Goal: Task Accomplishment & Management: Use online tool/utility

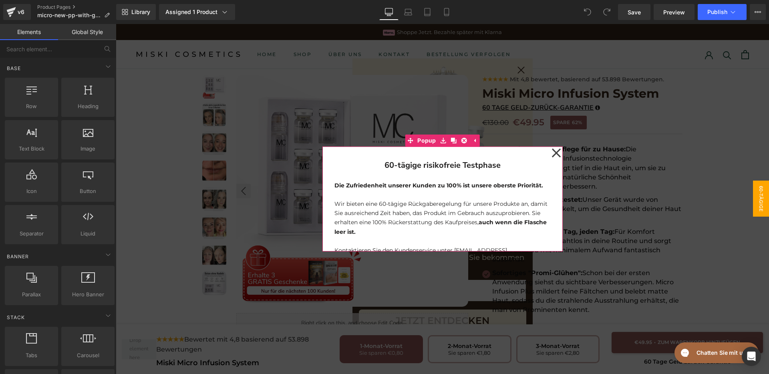
click at [554, 149] on icon at bounding box center [556, 153] width 10 height 40
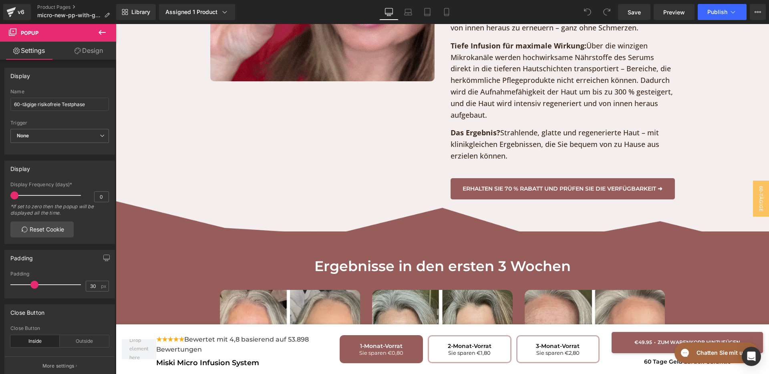
scroll to position [2002, 0]
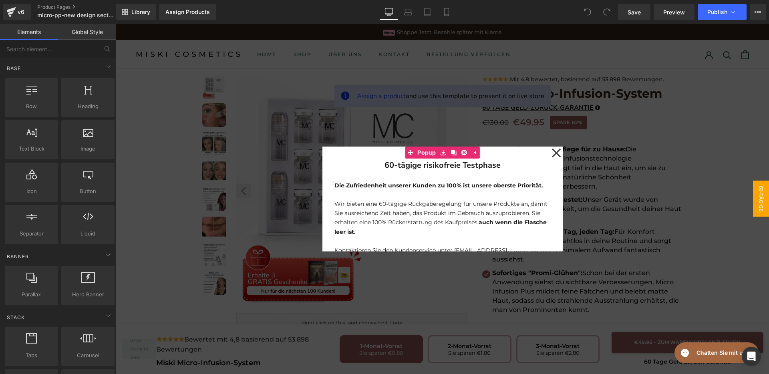
click at [551, 150] on icon at bounding box center [556, 153] width 10 height 40
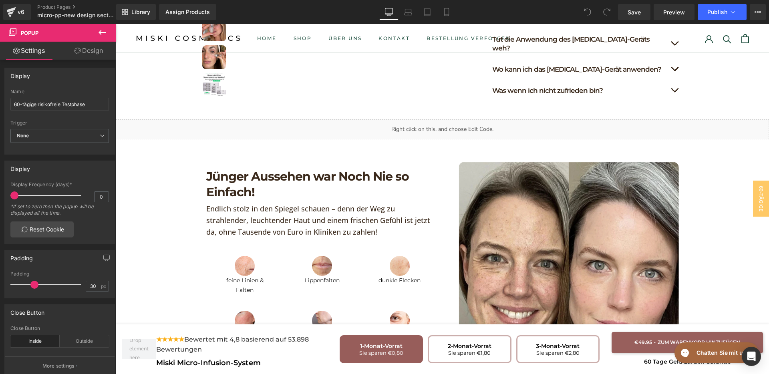
scroll to position [550, 0]
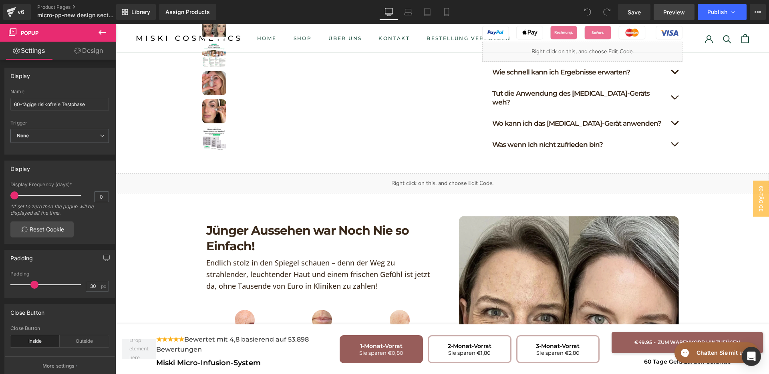
click at [681, 11] on span "Preview" at bounding box center [674, 12] width 22 height 8
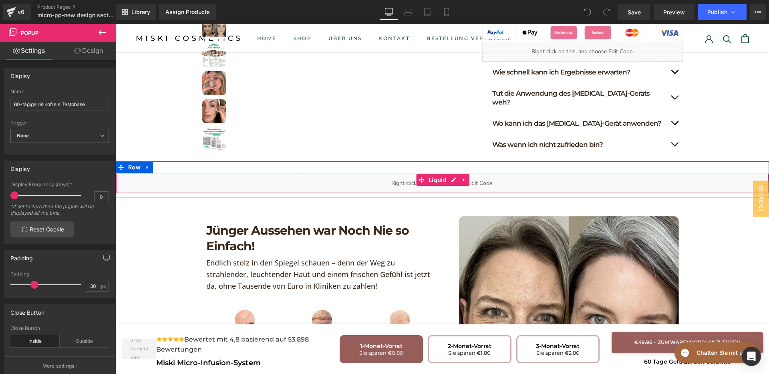
click at [471, 173] on div "Liquid" at bounding box center [442, 183] width 653 height 20
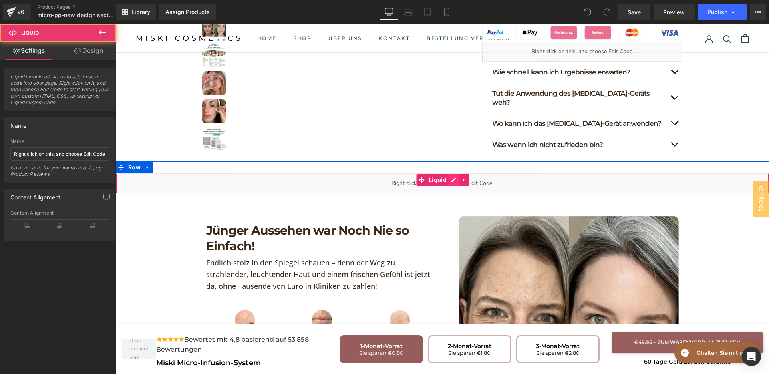
click at [450, 173] on div "Liquid" at bounding box center [442, 183] width 653 height 20
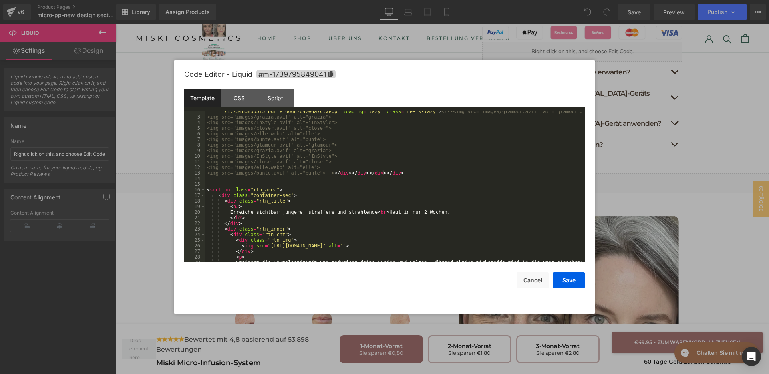
scroll to position [0, 0]
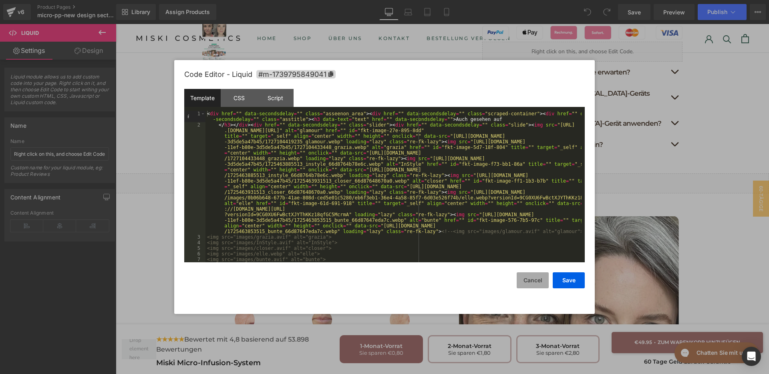
click at [524, 284] on button "Cancel" at bounding box center [532, 280] width 32 height 16
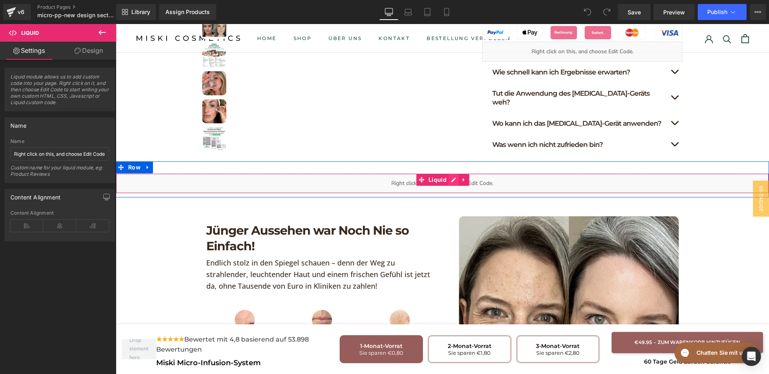
click at [451, 173] on div "Liquid" at bounding box center [442, 183] width 653 height 20
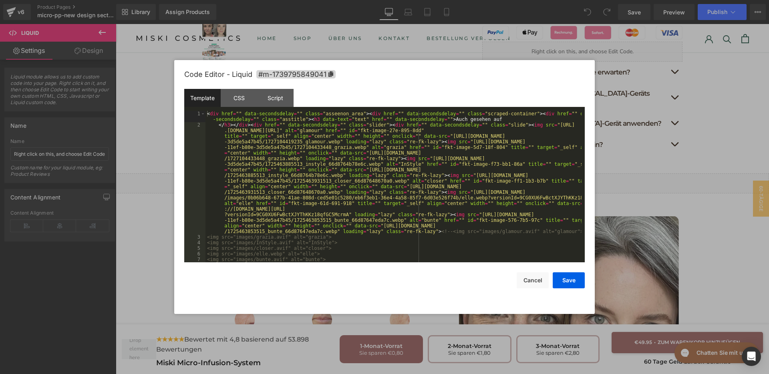
click at [388, 194] on div "< div href = "" data-secondsdelay = "" class = "asseenon_area" > < div href = "…" at bounding box center [393, 195] width 376 height 168
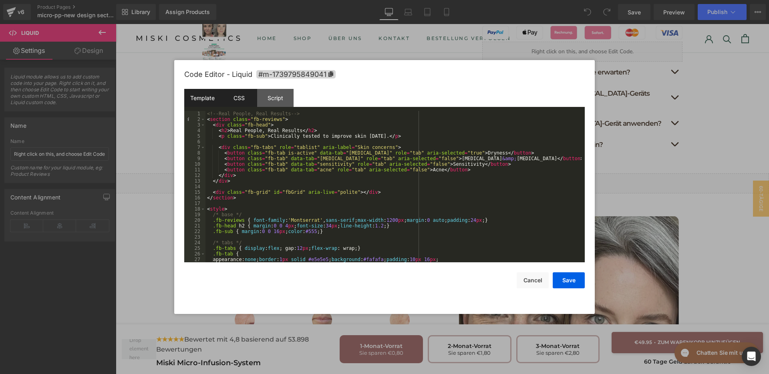
click at [225, 92] on div "CSS" at bounding box center [239, 98] width 36 height 18
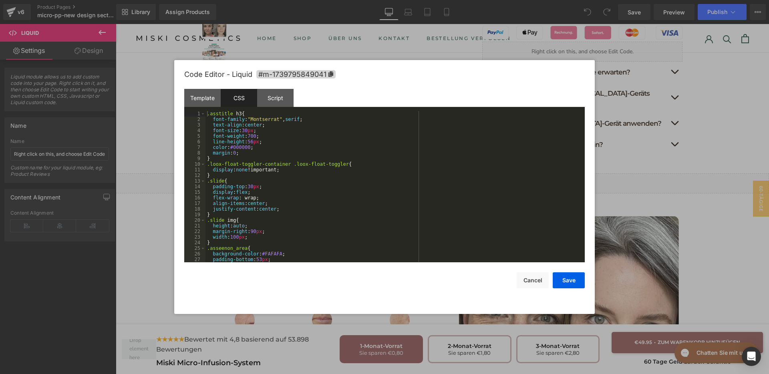
click at [380, 209] on div ".asstitle h3 { font-family : " Montserrat " , serif ; text-align : center ; fon…" at bounding box center [393, 192] width 376 height 163
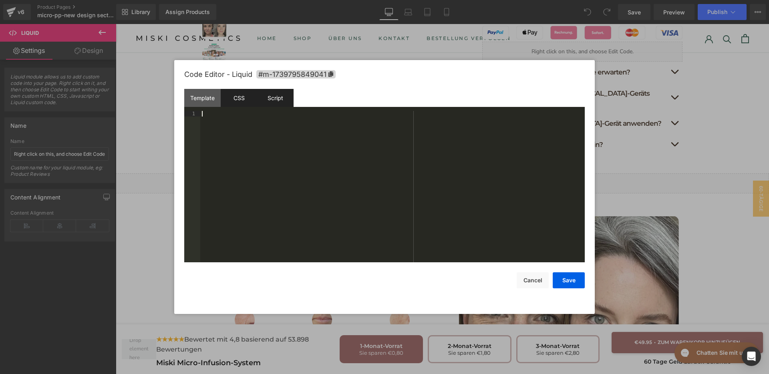
click at [280, 89] on div "Script" at bounding box center [275, 98] width 36 height 18
click at [228, 100] on div "CSS" at bounding box center [239, 98] width 36 height 18
click at [202, 100] on div "Template" at bounding box center [202, 98] width 36 height 18
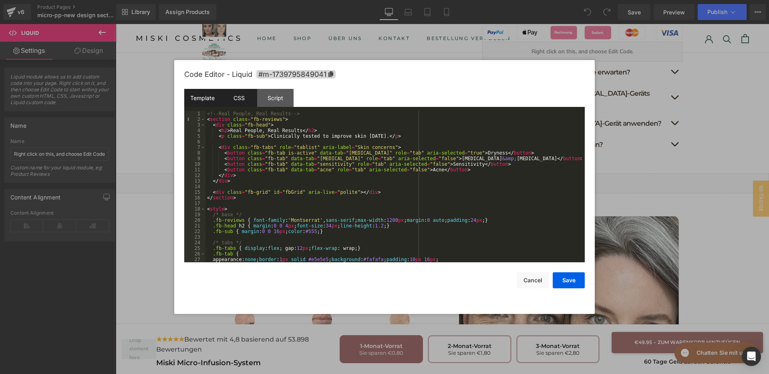
click at [232, 100] on div "CSS" at bounding box center [239, 98] width 36 height 18
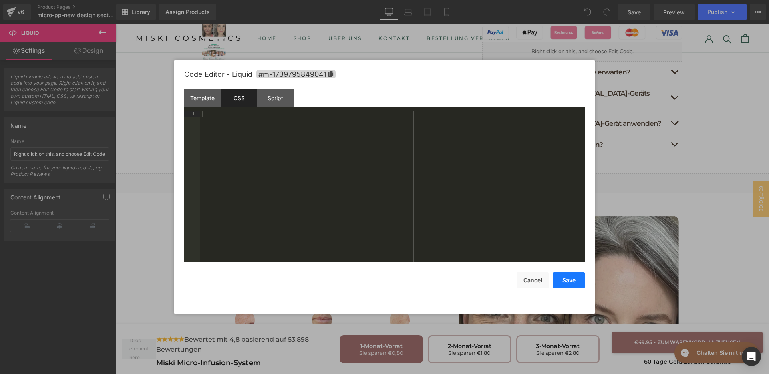
click at [561, 281] on button "Save" at bounding box center [568, 280] width 32 height 16
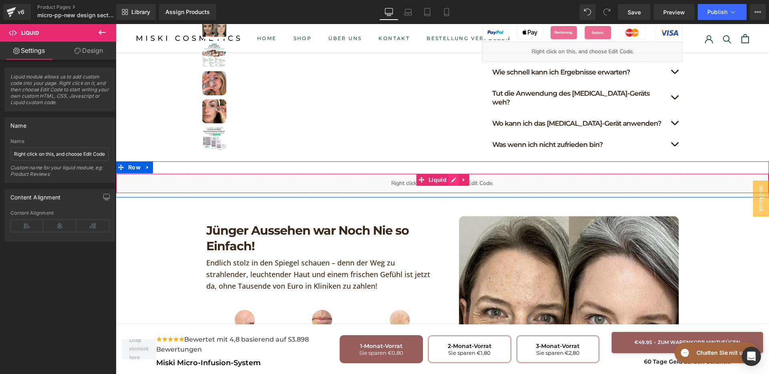
click at [444, 173] on div "Liquid" at bounding box center [442, 183] width 653 height 20
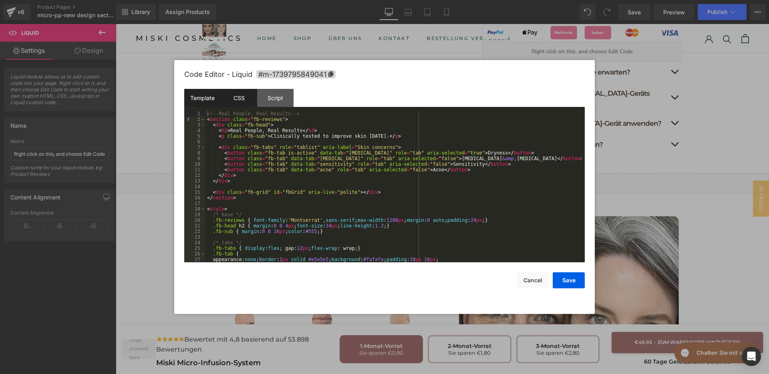
click at [242, 101] on div "CSS" at bounding box center [239, 98] width 36 height 18
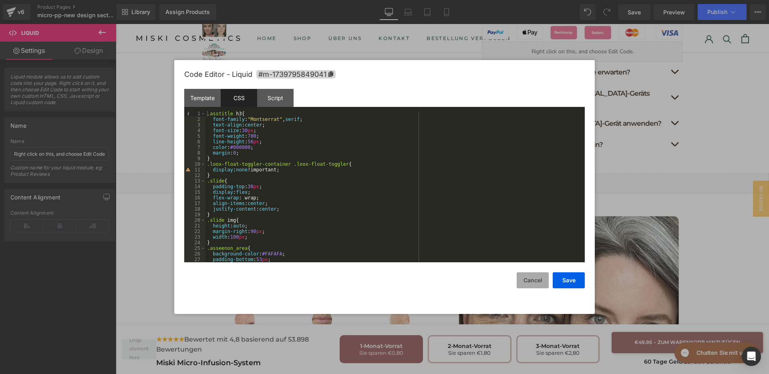
drag, startPoint x: 534, startPoint y: 279, endPoint x: 430, endPoint y: 217, distance: 121.6
click at [534, 279] on button "Cancel" at bounding box center [532, 280] width 32 height 16
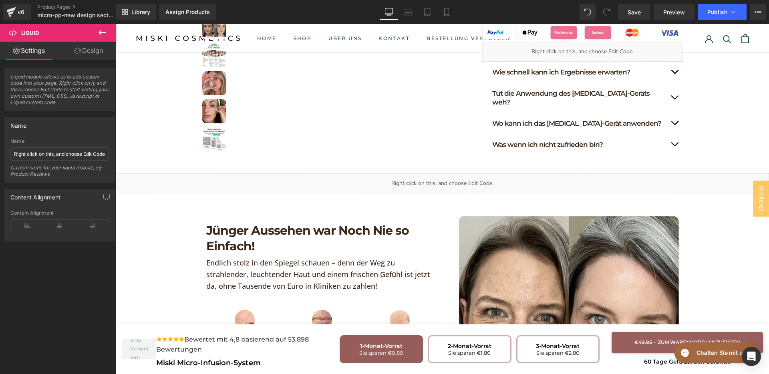
click at [97, 30] on button at bounding box center [102, 33] width 28 height 18
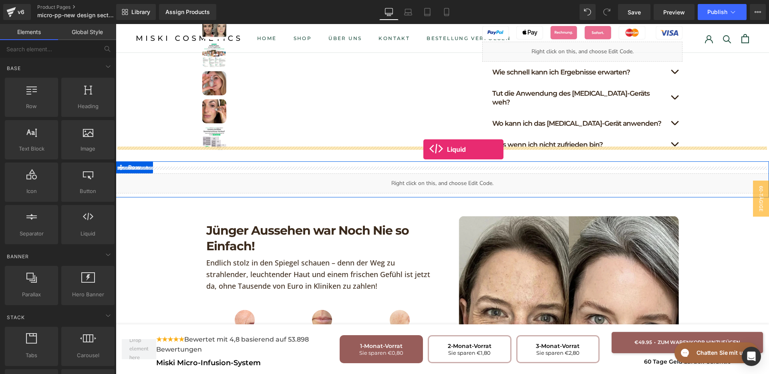
drag, startPoint x: 335, startPoint y: 119, endPoint x: 423, endPoint y: 149, distance: 93.2
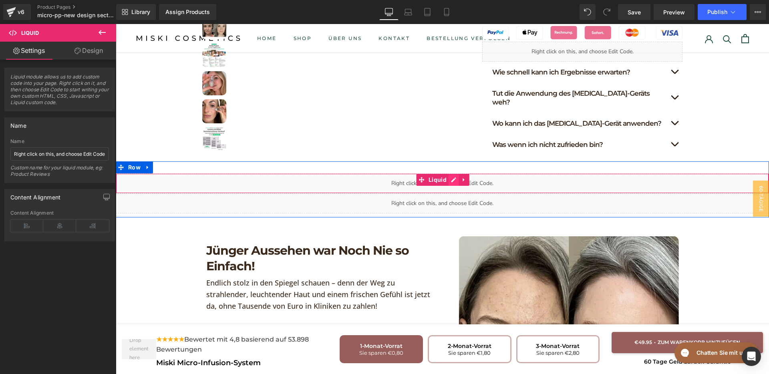
click at [452, 173] on div "Liquid" at bounding box center [442, 183] width 653 height 20
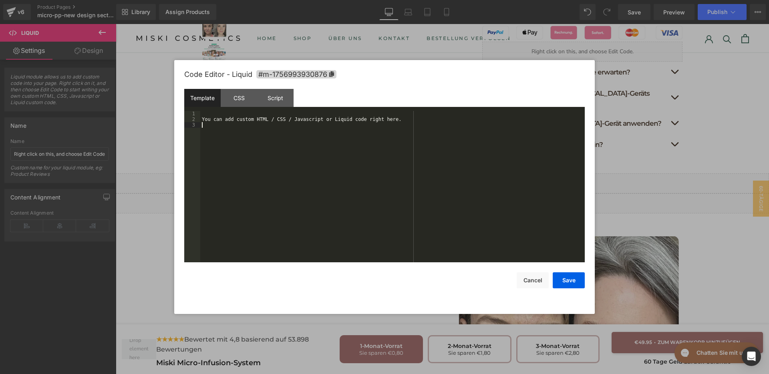
click at [339, 159] on div "You can add custom HTML / CSS / Javascript or Liquid code right here." at bounding box center [392, 192] width 384 height 163
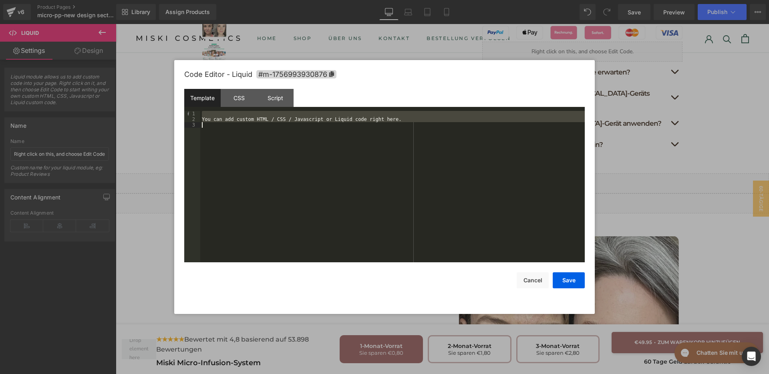
scroll to position [527, 0]
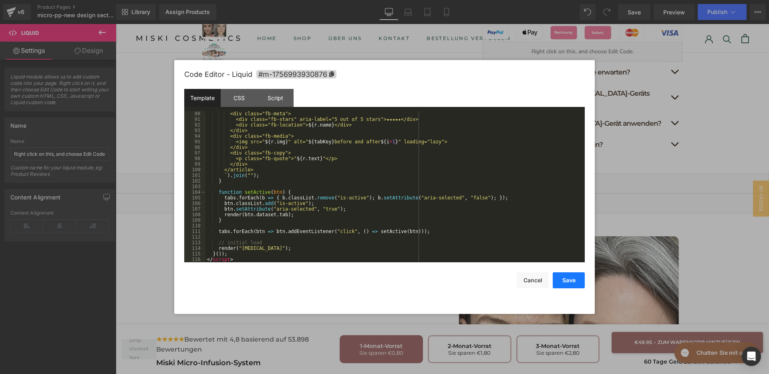
click at [569, 282] on button "Save" at bounding box center [568, 280] width 32 height 16
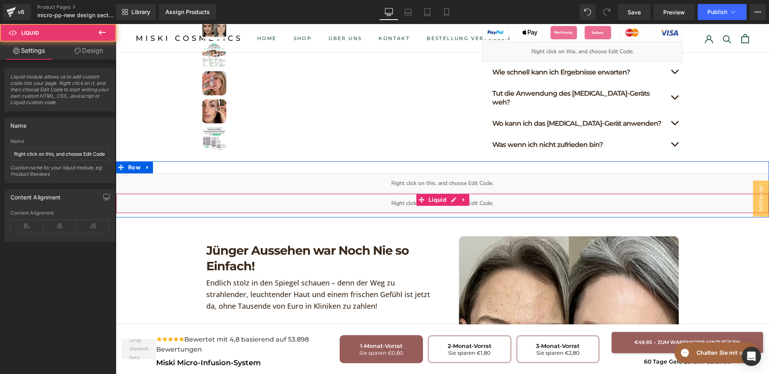
click at [485, 193] on div "Liquid" at bounding box center [442, 203] width 653 height 20
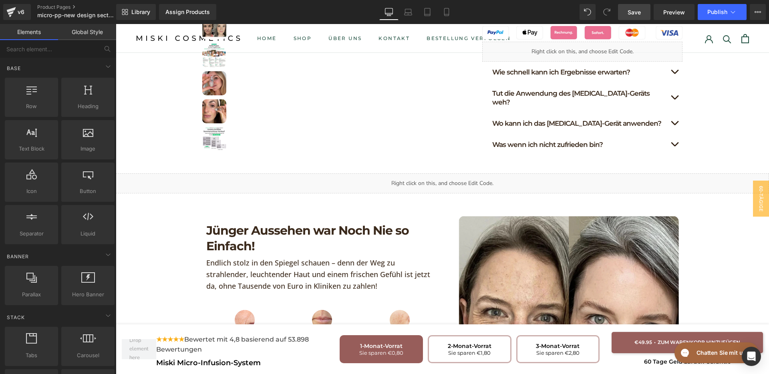
drag, startPoint x: 637, startPoint y: 14, endPoint x: 563, endPoint y: 81, distance: 100.3
click at [637, 14] on span "Save" at bounding box center [633, 12] width 13 height 8
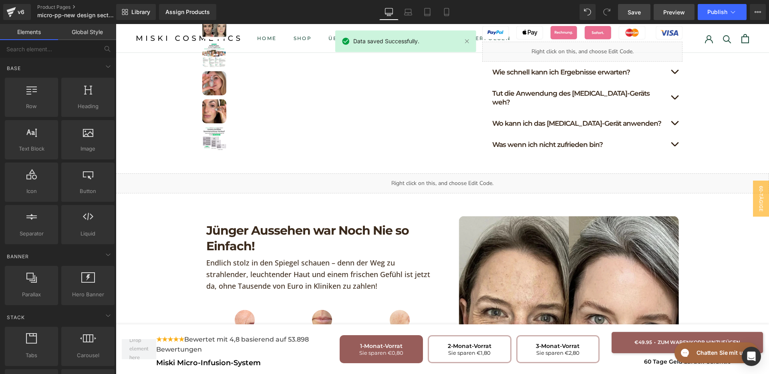
click at [675, 12] on span "Preview" at bounding box center [674, 12] width 22 height 8
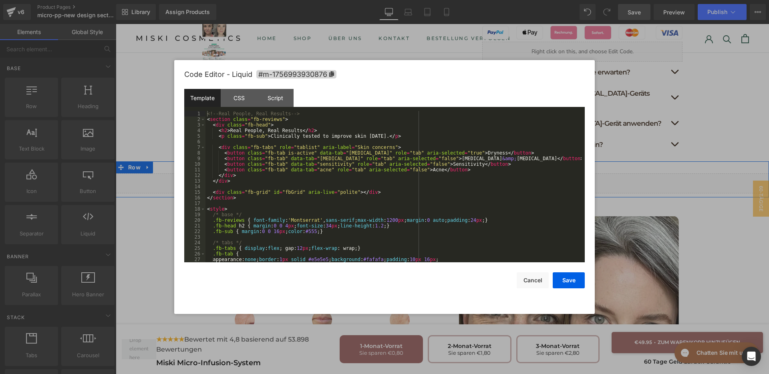
click at [448, 173] on div "Liquid" at bounding box center [442, 183] width 653 height 20
click at [406, 178] on div "<!-- Real People, Real Results --> < section class = "fb-reviews" > < div class…" at bounding box center [393, 192] width 376 height 163
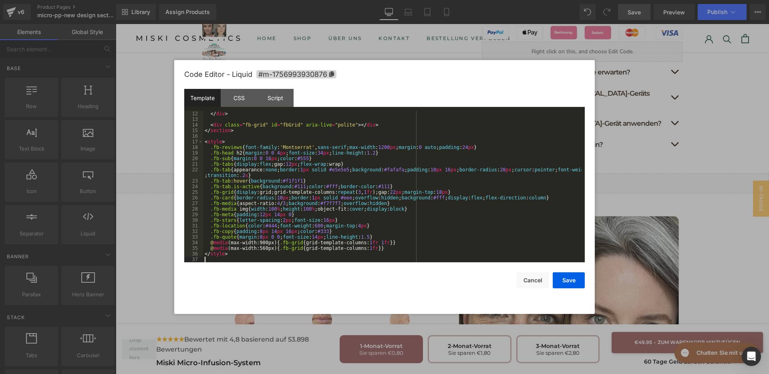
scroll to position [62, 0]
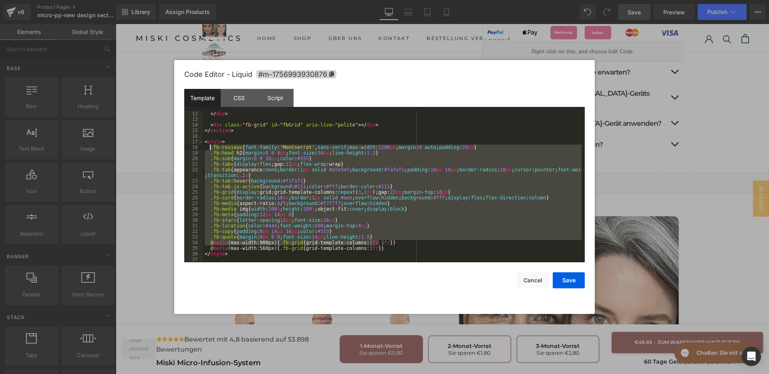
drag, startPoint x: 378, startPoint y: 245, endPoint x: 210, endPoint y: 148, distance: 193.9
click at [210, 148] on div "</ div > < div class = "fb-grid" id = "fbGrid" aria-live = "polite" > </ div > …" at bounding box center [392, 192] width 378 height 163
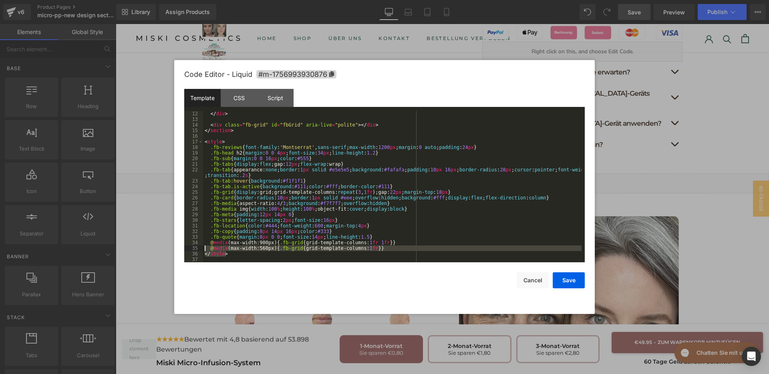
drag, startPoint x: 230, startPoint y: 256, endPoint x: 202, endPoint y: 250, distance: 28.3
click at [202, 250] on pre "12 13 14 15 16 17 18 19 20 21 22 23 24 25 26 27 28 29 30 31 32 33 34 35 36 37 <…" at bounding box center [384, 186] width 400 height 151
click at [249, 249] on div "</ div > < div class = "fb-grid" id = "fbGrid" aria-live = "polite" > </ div > …" at bounding box center [392, 186] width 378 height 151
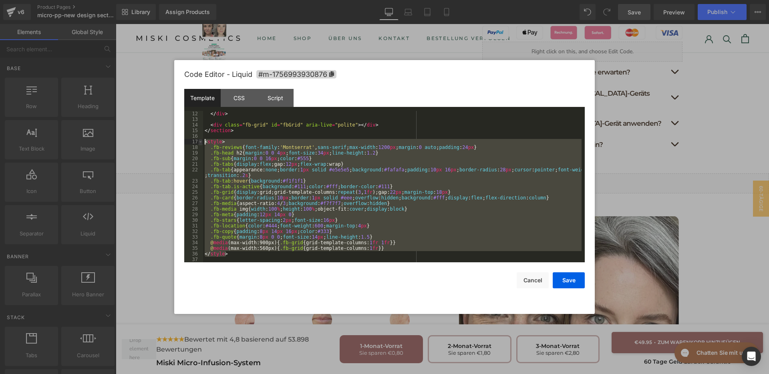
drag, startPoint x: 243, startPoint y: 252, endPoint x: 201, endPoint y: 140, distance: 120.4
click at [201, 140] on pre "12 13 14 15 16 17 18 19 20 21 22 23 24 25 26 27 28 29 30 31 32 33 34 35 36 37 <…" at bounding box center [384, 186] width 400 height 151
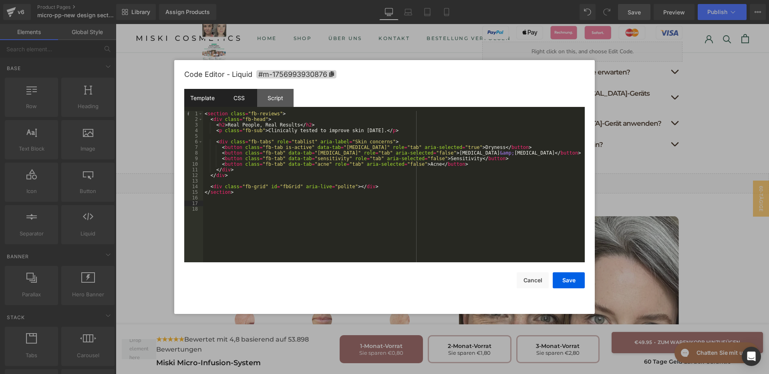
click at [247, 92] on div "CSS" at bounding box center [239, 98] width 36 height 18
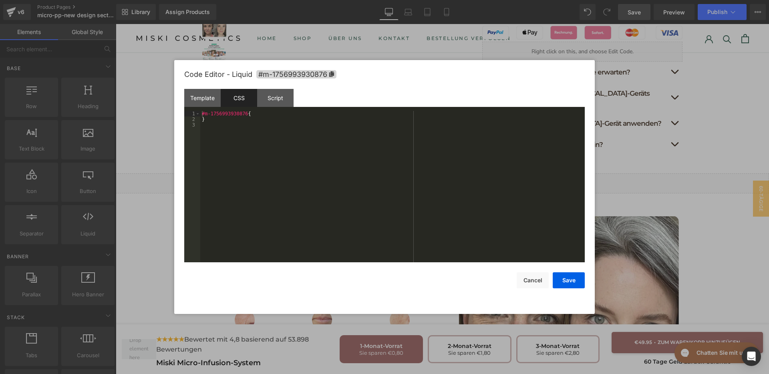
click at [291, 166] on div "#m-1756993930876 { }" at bounding box center [392, 192] width 384 height 163
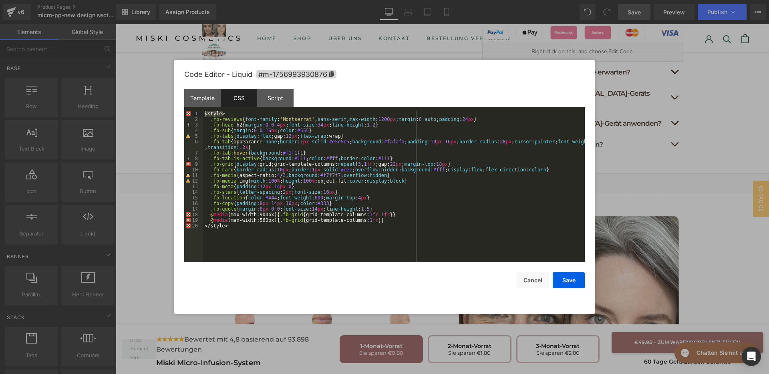
drag, startPoint x: 233, startPoint y: 114, endPoint x: 205, endPoint y: 115, distance: 28.4
click at [205, 115] on div "< style > .fb-reviews { font-family : ' Montserrat ' , sans-serif ; max-width :…" at bounding box center [394, 192] width 382 height 163
drag, startPoint x: 237, startPoint y: 225, endPoint x: 203, endPoint y: 225, distance: 33.2
click at [203, 225] on div ".fb-reviews { font-family : ' Montserrat ' , sans-serif ; max-width : 1200 px ;…" at bounding box center [394, 192] width 382 height 163
click at [267, 102] on div "Script" at bounding box center [275, 98] width 36 height 18
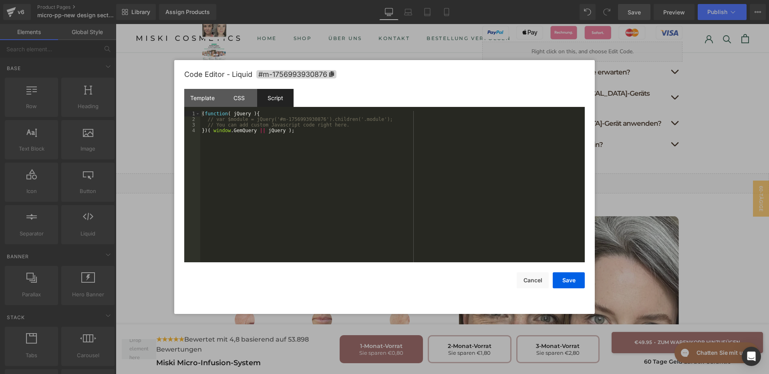
click at [310, 134] on div "( function ( jQuery ) { // var $module = jQuery('#m-1756993930876').children('.…" at bounding box center [392, 192] width 384 height 163
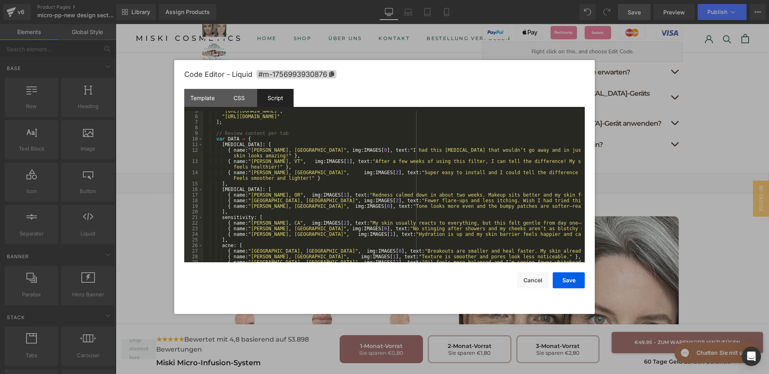
scroll to position [0, 0]
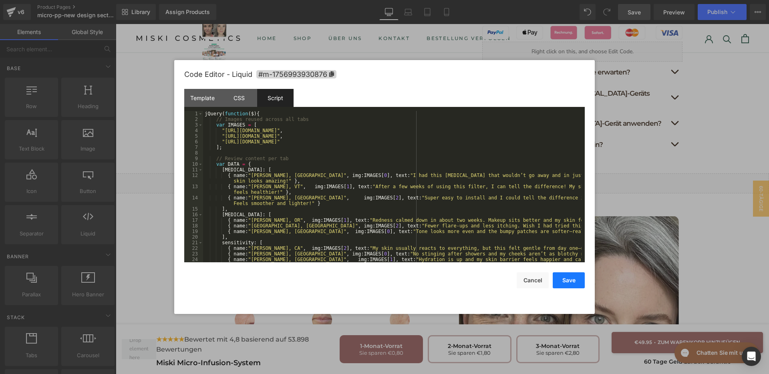
click at [568, 279] on button "Save" at bounding box center [568, 280] width 32 height 16
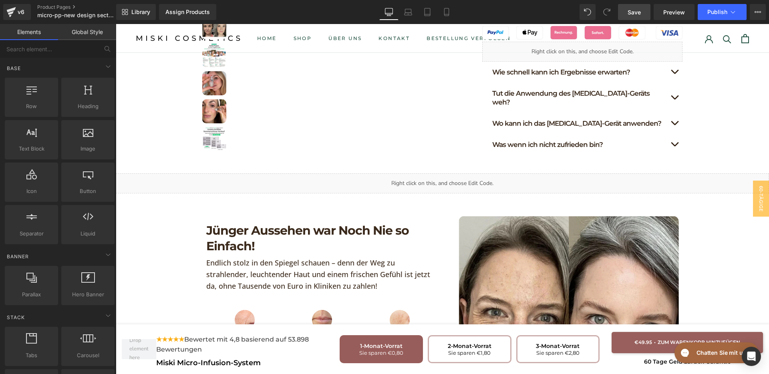
click at [643, 10] on link "Save" at bounding box center [634, 12] width 32 height 16
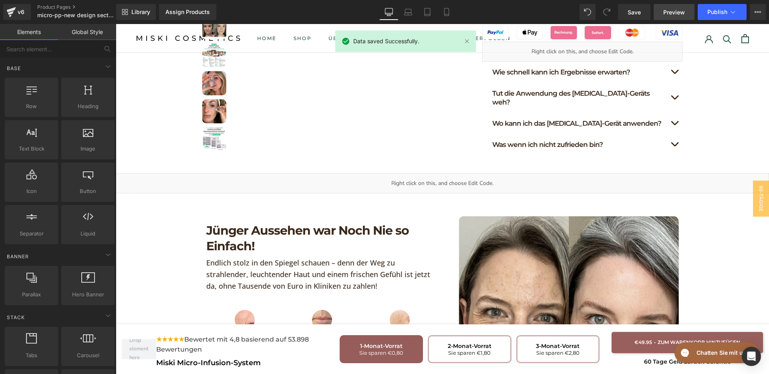
click at [676, 11] on span "Preview" at bounding box center [674, 12] width 22 height 8
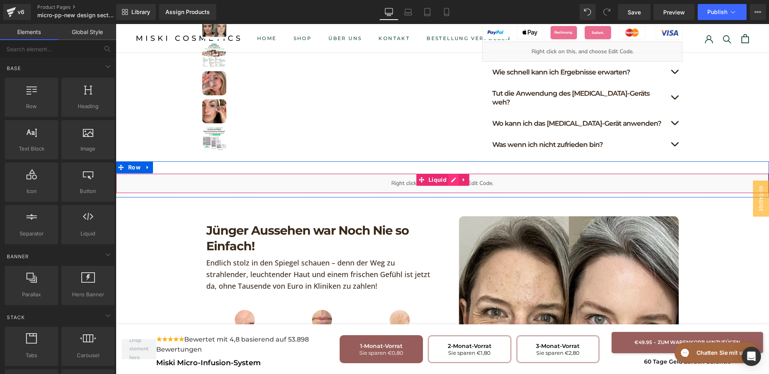
click at [448, 173] on div "Liquid" at bounding box center [442, 183] width 653 height 20
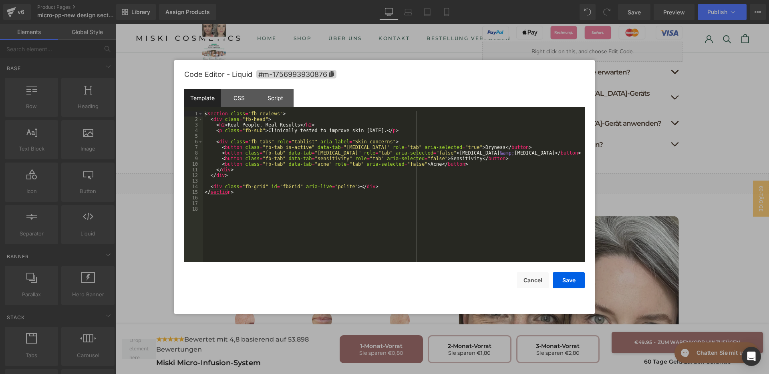
click at [346, 201] on div "< section class = "fb-reviews" > < div class = "fb-head" > < h2 > Real People, …" at bounding box center [394, 192] width 382 height 163
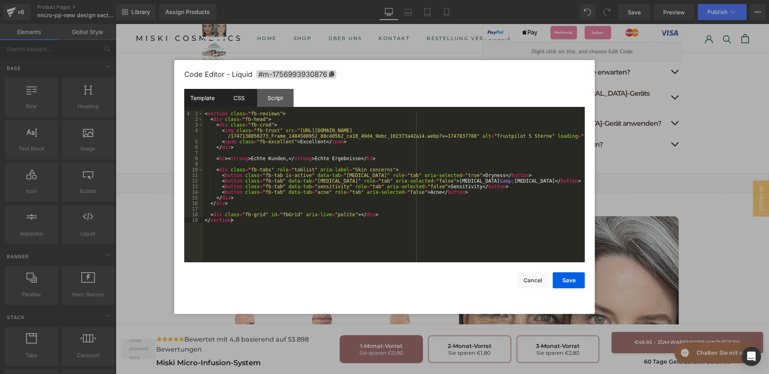
click at [249, 92] on div "CSS" at bounding box center [239, 98] width 36 height 18
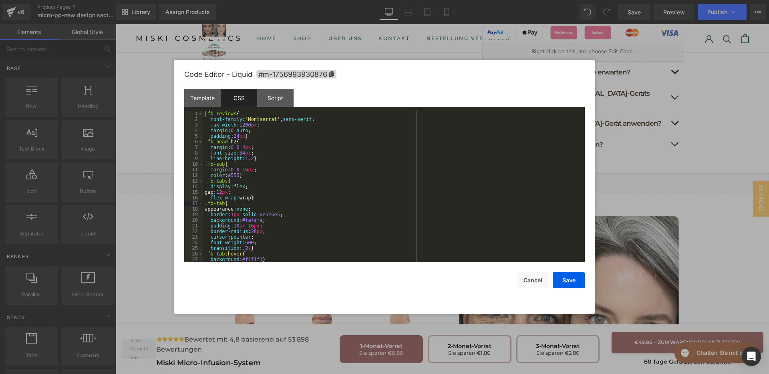
click at [327, 204] on div ".fb-reviews { font-family : ' Montserrat ' , sans-serif ; max-width : 1200 px ;…" at bounding box center [392, 192] width 378 height 163
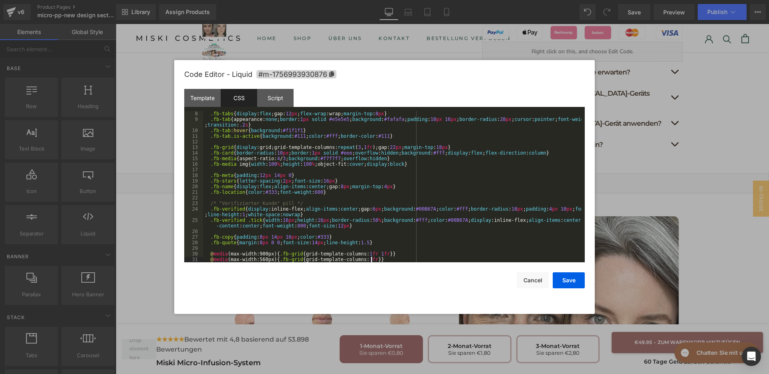
scroll to position [39, 0]
click at [261, 99] on div "Script" at bounding box center [275, 98] width 36 height 18
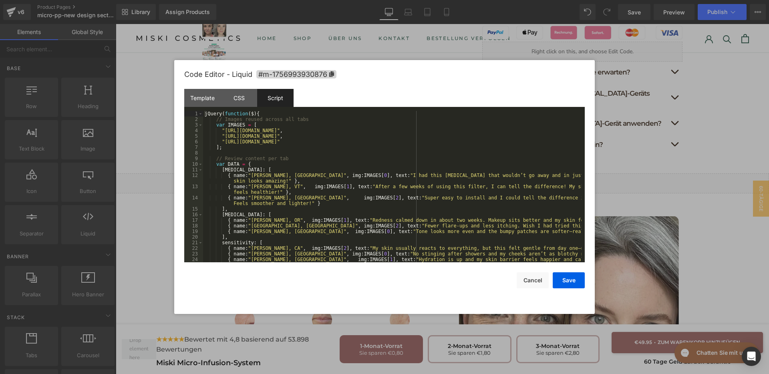
click at [307, 164] on div "jQuery ( function ( $ ) { // Images reused across all tabs var IMAGES = [ "http…" at bounding box center [392, 192] width 378 height 163
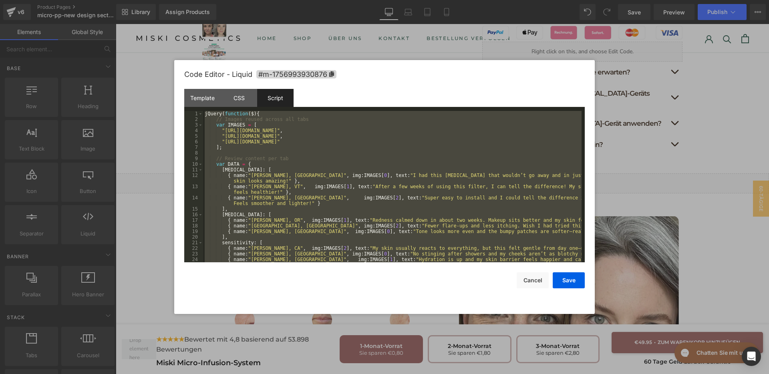
scroll to position [241, 0]
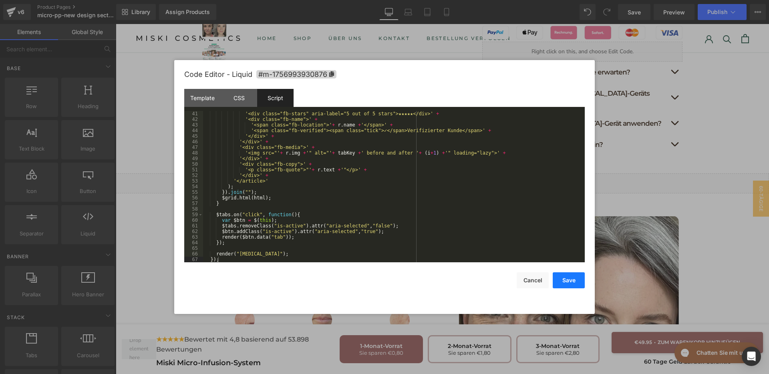
click at [572, 278] on button "Save" at bounding box center [568, 280] width 32 height 16
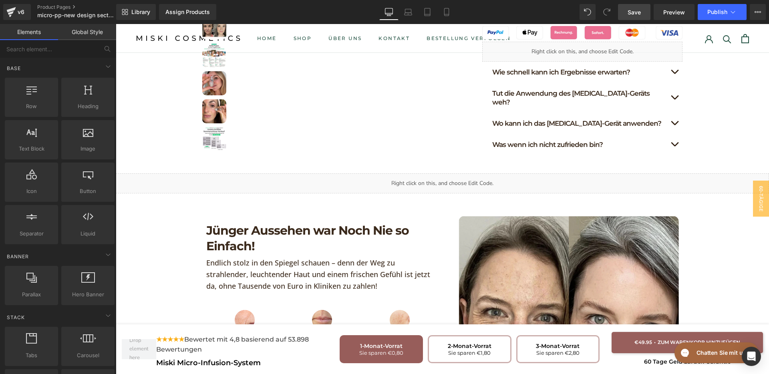
click at [631, 12] on span "Save" at bounding box center [633, 12] width 13 height 8
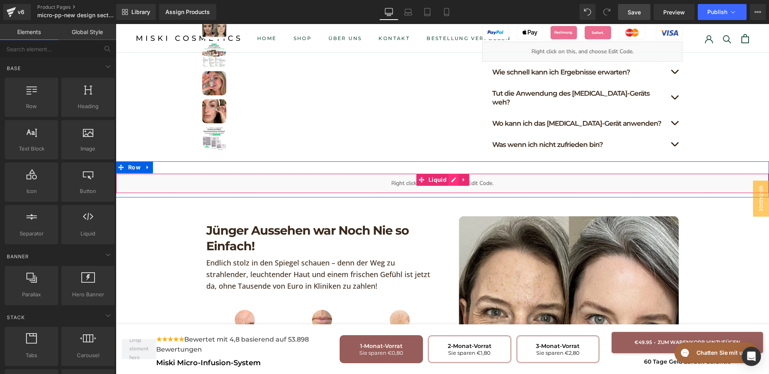
click at [449, 173] on div "Liquid" at bounding box center [442, 183] width 653 height 20
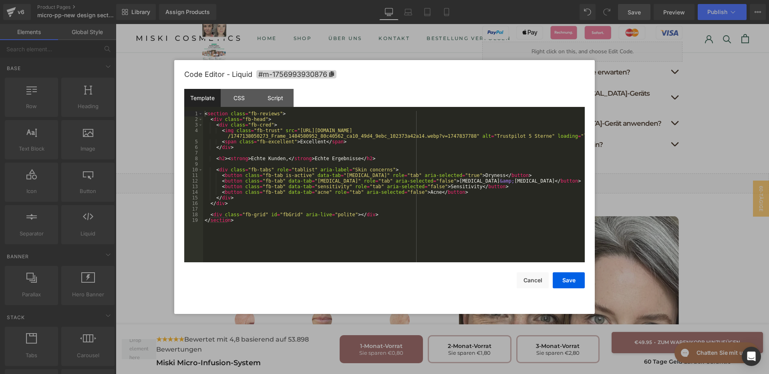
click at [353, 180] on div "< section class = "fb-reviews" > < div class = "fb-head" > < div class = "fb-cr…" at bounding box center [394, 192] width 382 height 163
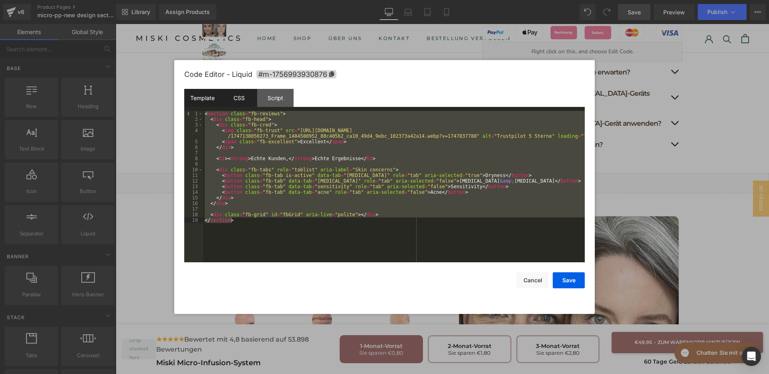
click at [254, 102] on div "CSS" at bounding box center [239, 98] width 36 height 18
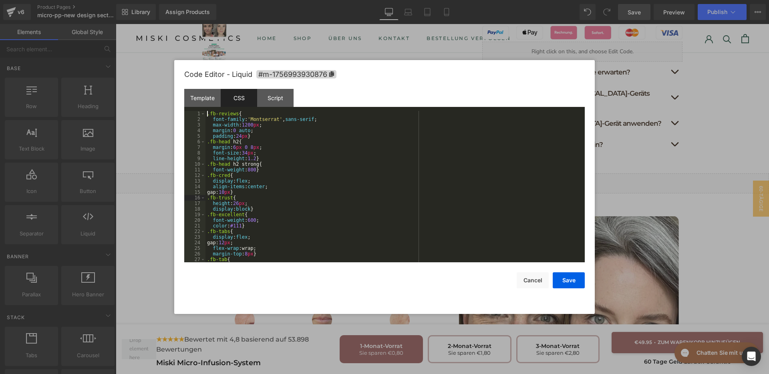
click at [336, 200] on div ".fb-reviews { font-family : ' Montserrat ' , sans-serif ; max-width : 1200 px ;…" at bounding box center [393, 192] width 376 height 163
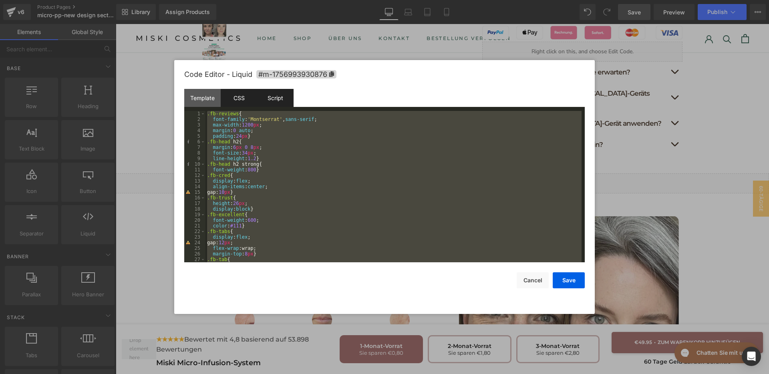
click at [281, 99] on div "Script" at bounding box center [275, 98] width 36 height 18
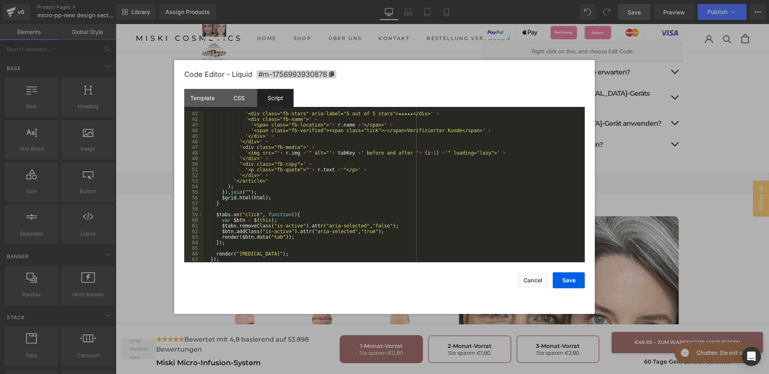
click at [392, 211] on div "'<div class="fb-stars" aria-label="5 out of 5 stars">★★★★★</div>' + '<div class…" at bounding box center [392, 192] width 378 height 163
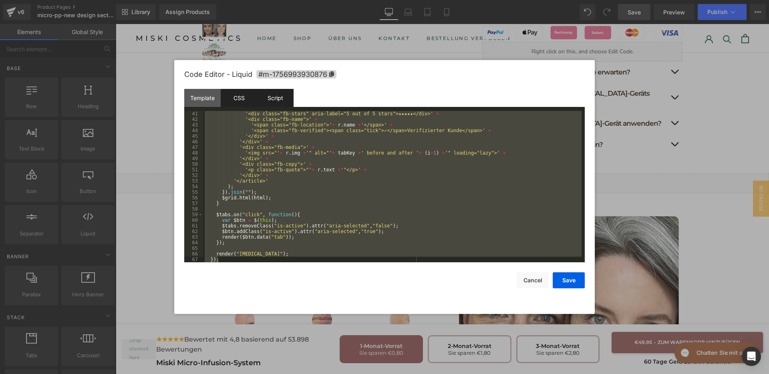
click at [247, 103] on div "CSS" at bounding box center [239, 98] width 36 height 18
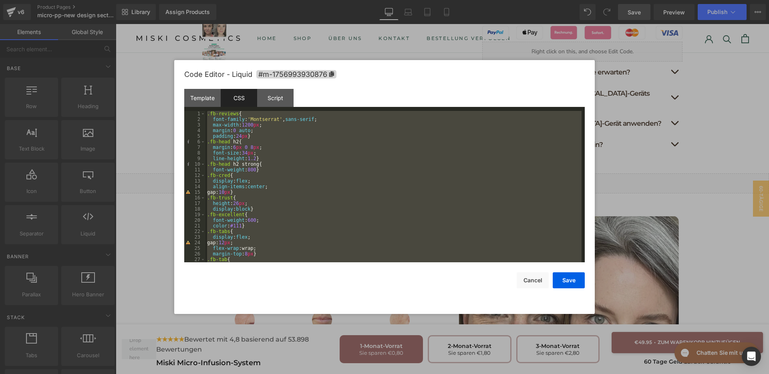
click at [341, 169] on div ".fb-reviews { font-family : ' Montserrat ' , sans-serif ; max-width : 1200 px ;…" at bounding box center [393, 186] width 376 height 151
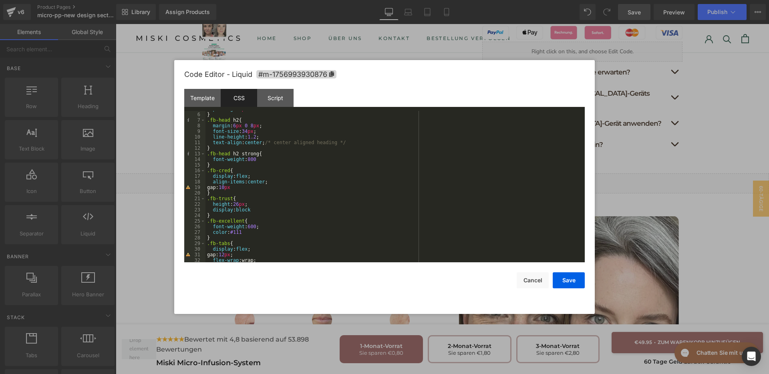
scroll to position [0, 0]
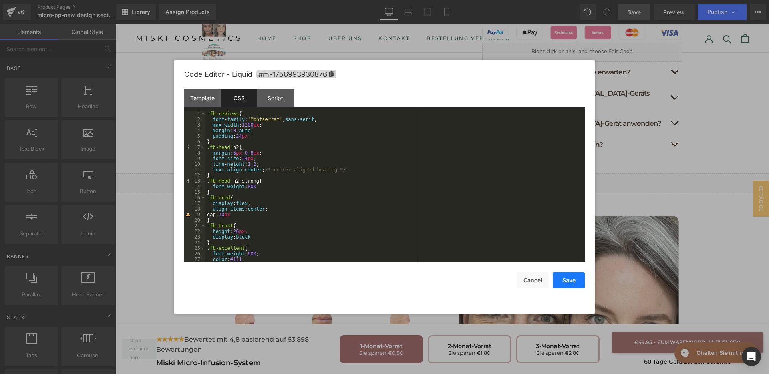
drag, startPoint x: 566, startPoint y: 278, endPoint x: 470, endPoint y: 199, distance: 124.8
click at [566, 278] on button "Save" at bounding box center [568, 280] width 32 height 16
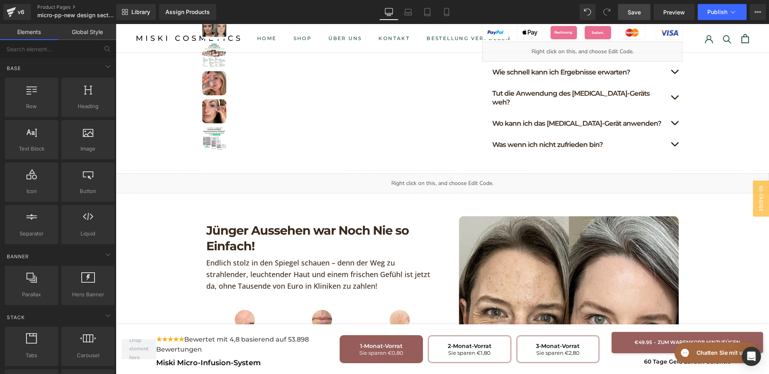
click at [636, 16] on span "Save" at bounding box center [633, 12] width 13 height 8
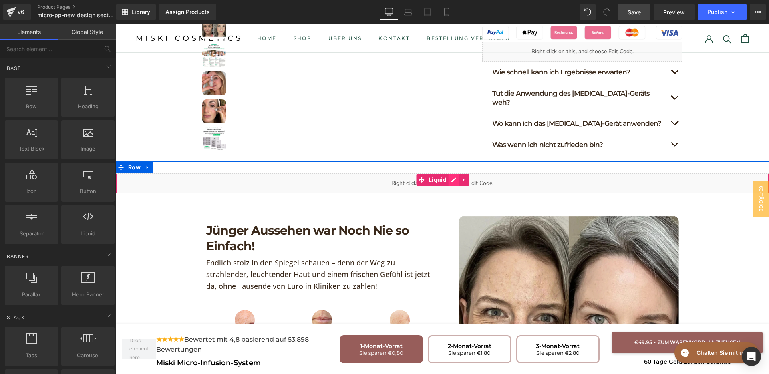
click at [444, 173] on div "Liquid" at bounding box center [442, 183] width 653 height 20
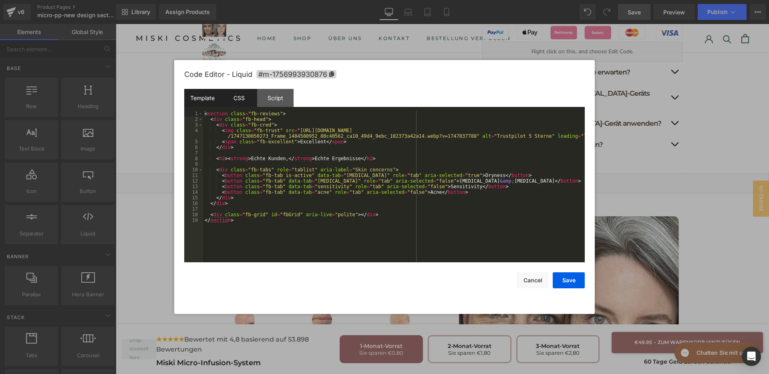
click at [231, 90] on div "CSS" at bounding box center [239, 98] width 36 height 18
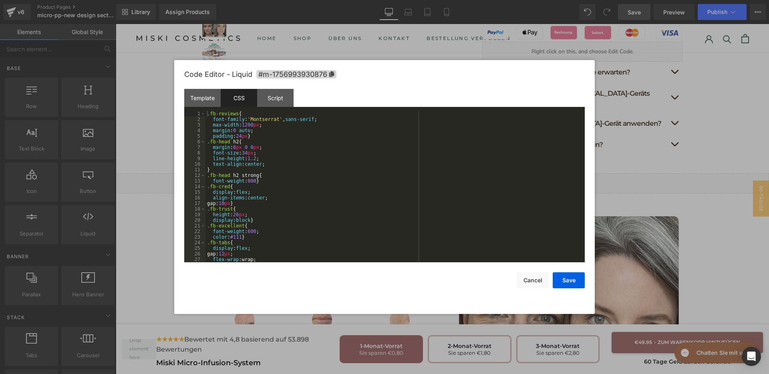
click at [348, 174] on div ".fb-reviews { font-family : ' Montserrat ' , sans-serif ; max-width : 1200 px ;…" at bounding box center [393, 192] width 376 height 163
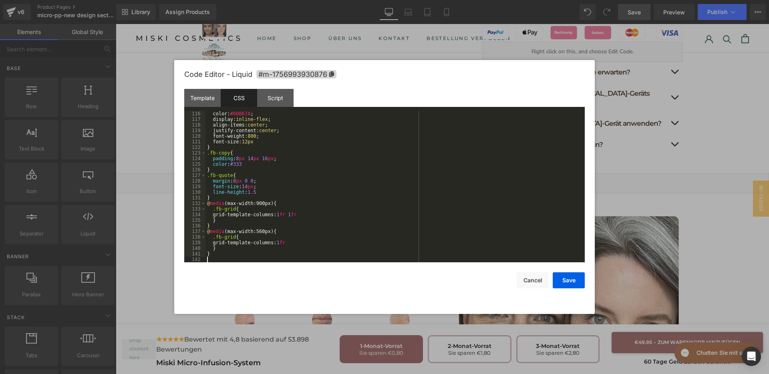
scroll to position [645, 0]
drag, startPoint x: 562, startPoint y: 283, endPoint x: 509, endPoint y: 146, distance: 147.3
click at [562, 283] on button "Save" at bounding box center [568, 280] width 32 height 16
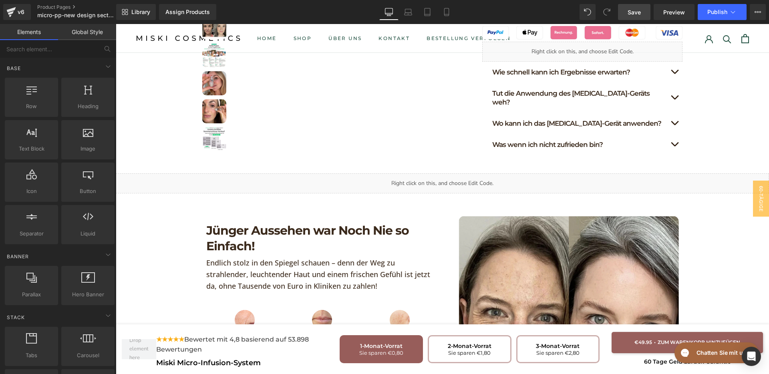
drag, startPoint x: 640, startPoint y: 11, endPoint x: 507, endPoint y: 92, distance: 156.1
click at [640, 11] on span "Save" at bounding box center [633, 12] width 13 height 8
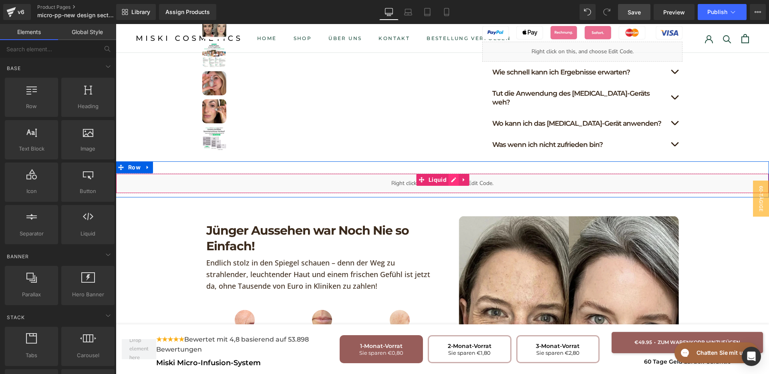
click at [446, 173] on div "Liquid" at bounding box center [442, 183] width 653 height 20
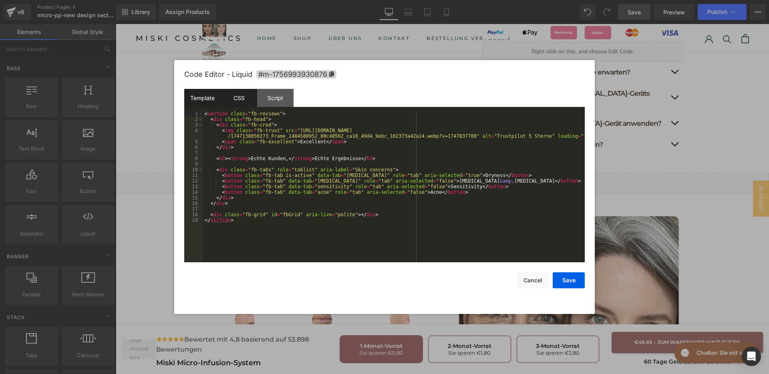
click at [237, 103] on div "CSS" at bounding box center [239, 98] width 36 height 18
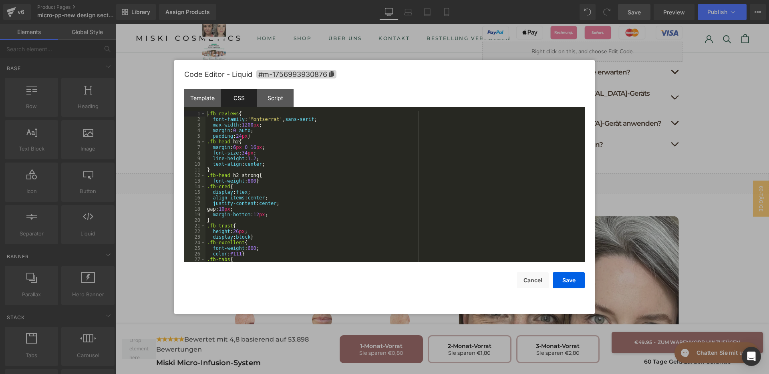
click at [338, 214] on div ".fb-reviews { font-family : ' Montserrat ' , sans-serif ; max-width : 1200 px ;…" at bounding box center [393, 192] width 376 height 163
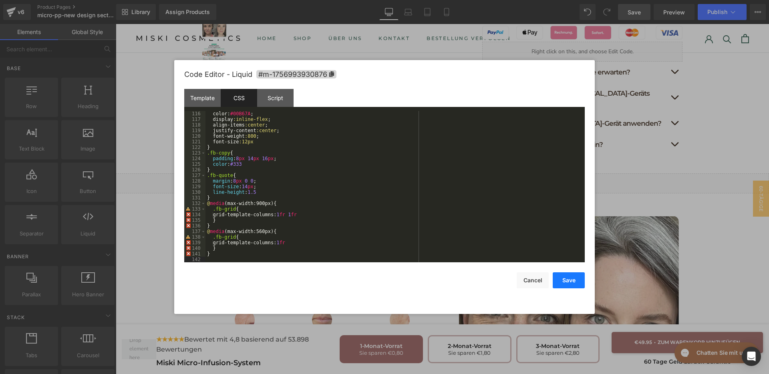
click at [574, 286] on button "Save" at bounding box center [568, 280] width 32 height 16
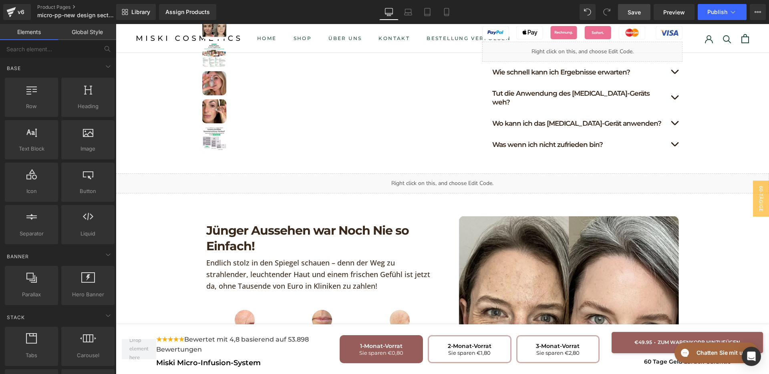
click at [638, 21] on div "Library Assign Products Product Preview No product match your search. Please tr…" at bounding box center [442, 12] width 653 height 24
click at [639, 13] on span "Save" at bounding box center [633, 12] width 13 height 8
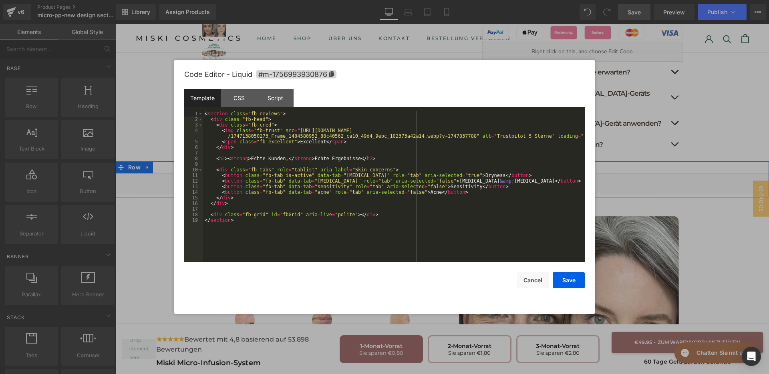
click at [449, 173] on div "Liquid" at bounding box center [442, 183] width 653 height 20
click at [247, 102] on div "CSS" at bounding box center [239, 98] width 36 height 18
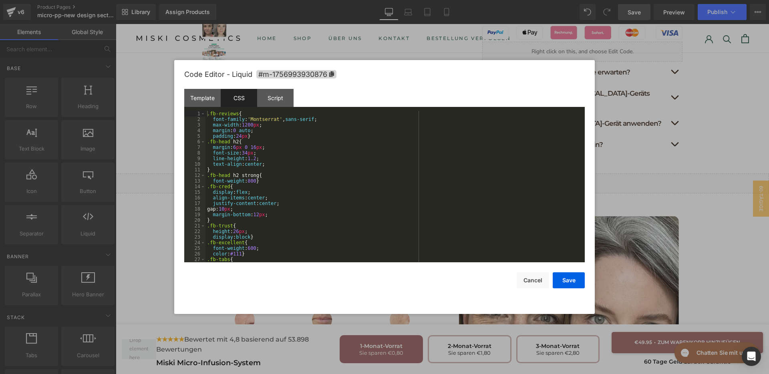
click at [384, 176] on div ".fb-reviews { font-family : ' Montserrat ' , sans-serif ; max-width : 1200 px ;…" at bounding box center [393, 192] width 376 height 163
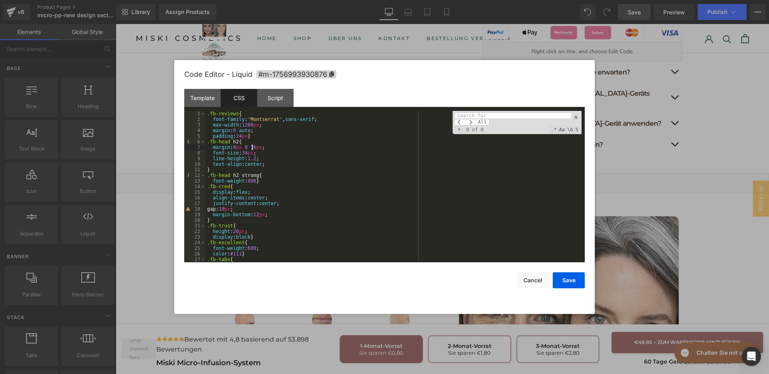
click at [253, 148] on div ".fb-reviews { font-family : ' Montserrat ' , sans-serif ; max-width : 1200 px ;…" at bounding box center [393, 192] width 376 height 163
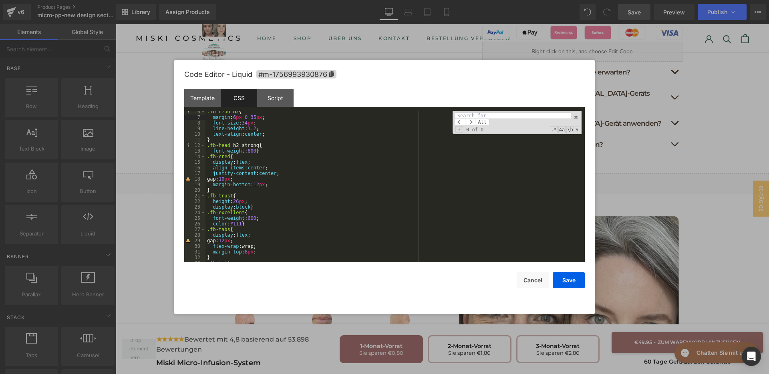
click at [239, 225] on div ".fb-head h2 { margin : 6 px 0 35 px ; font-size : 34 px ; line-height : 1.2 ; t…" at bounding box center [393, 190] width 376 height 163
click at [562, 275] on button "Save" at bounding box center [568, 280] width 32 height 16
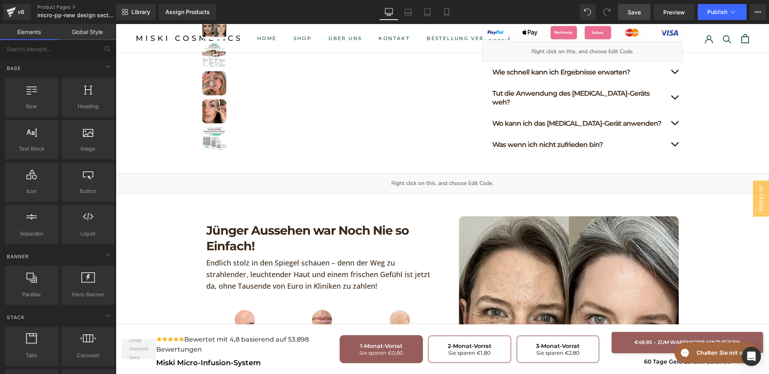
drag, startPoint x: 638, startPoint y: 10, endPoint x: 578, endPoint y: 62, distance: 79.2
click at [638, 10] on span "Save" at bounding box center [633, 12] width 13 height 8
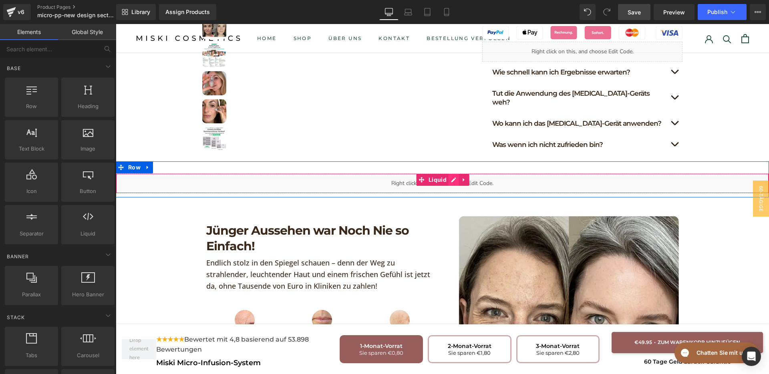
click at [451, 173] on div "Liquid" at bounding box center [442, 183] width 653 height 20
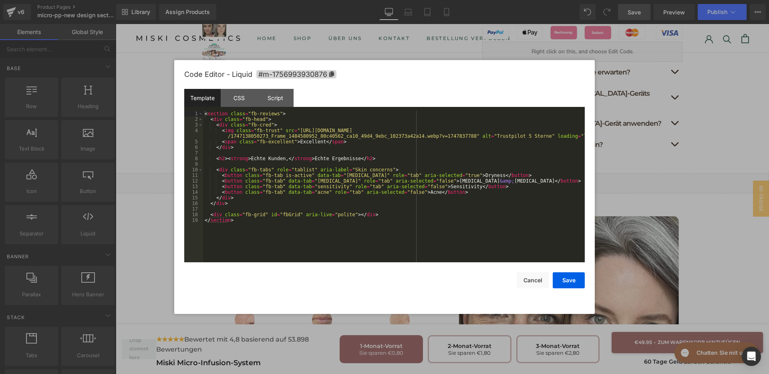
click at [346, 191] on div "< section class = "fb-reviews" > < div class = "fb-head" > < div class = "fb-cr…" at bounding box center [394, 192] width 382 height 163
click at [243, 101] on div "CSS" at bounding box center [239, 98] width 36 height 18
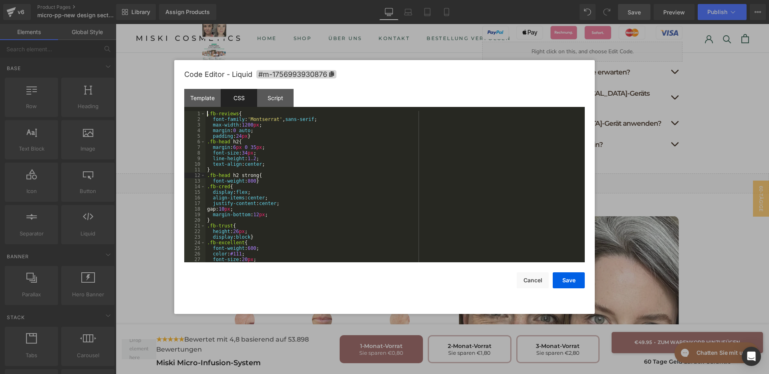
click at [333, 175] on div ".fb-reviews { font-family : ' Montserrat ' , sans-serif ; max-width : 1200 px ;…" at bounding box center [393, 192] width 376 height 163
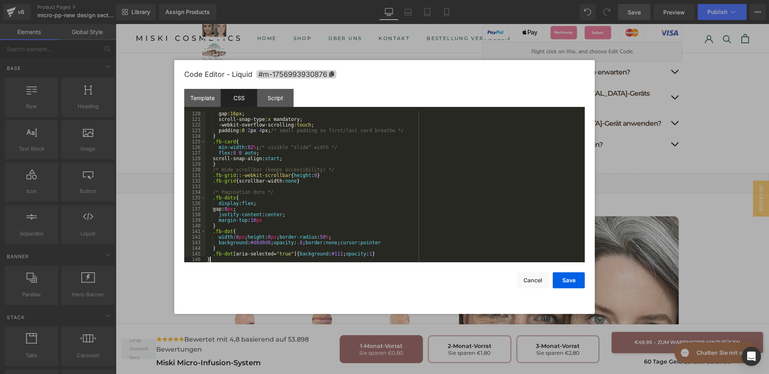
scroll to position [667, 0]
click at [270, 99] on div "Script" at bounding box center [275, 98] width 36 height 18
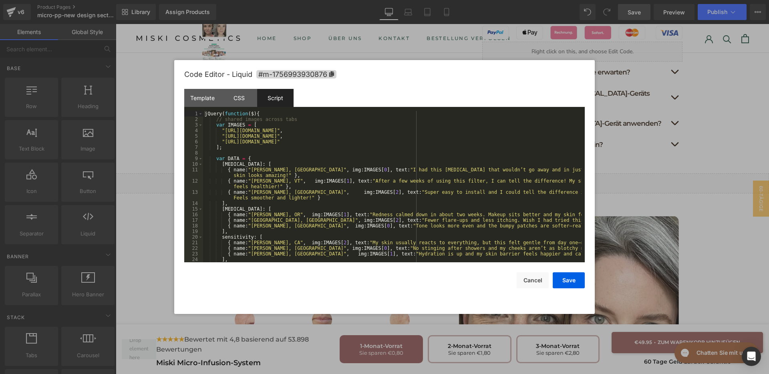
click at [330, 171] on div "jQuery ( function ( $ ) { // shared images across tabs var IMAGES = [ "https://…" at bounding box center [392, 192] width 378 height 163
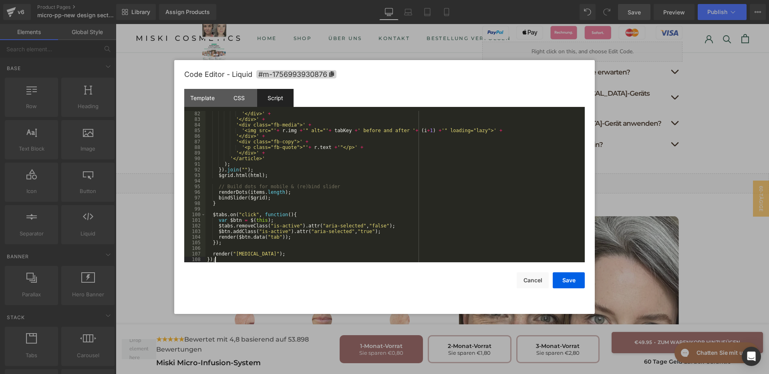
scroll to position [476, 0]
drag, startPoint x: 576, startPoint y: 279, endPoint x: 470, endPoint y: 235, distance: 115.1
click at [576, 279] on button "Save" at bounding box center [568, 280] width 32 height 16
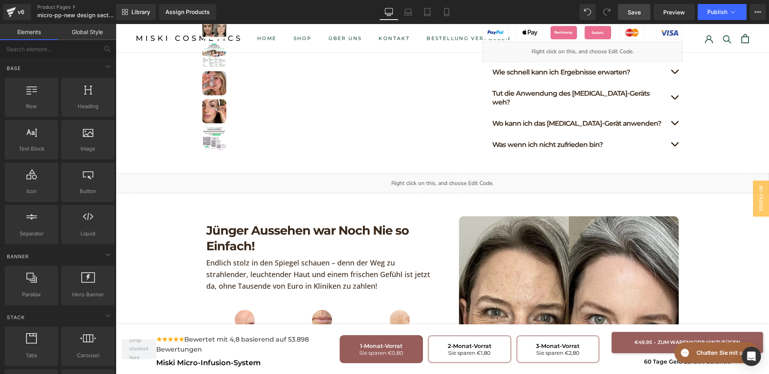
click at [639, 10] on span "Save" at bounding box center [633, 12] width 13 height 8
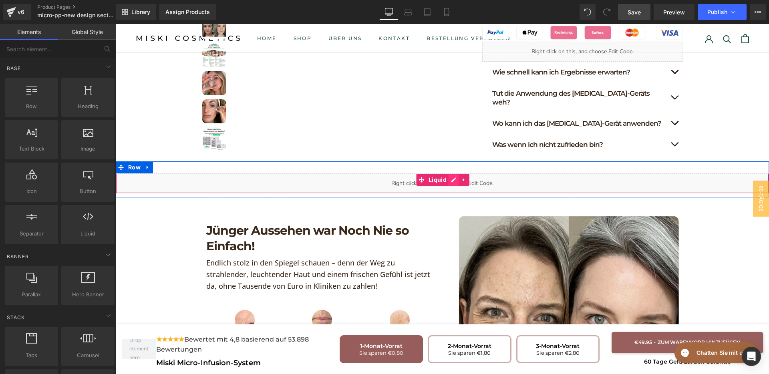
click at [451, 173] on div "Liquid" at bounding box center [442, 183] width 653 height 20
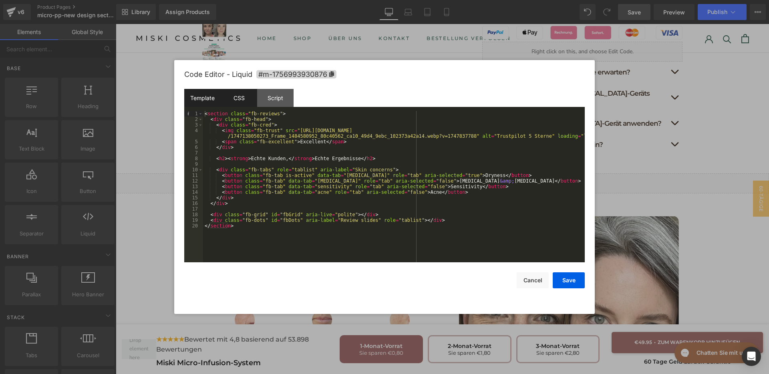
click at [247, 104] on div "CSS" at bounding box center [239, 98] width 36 height 18
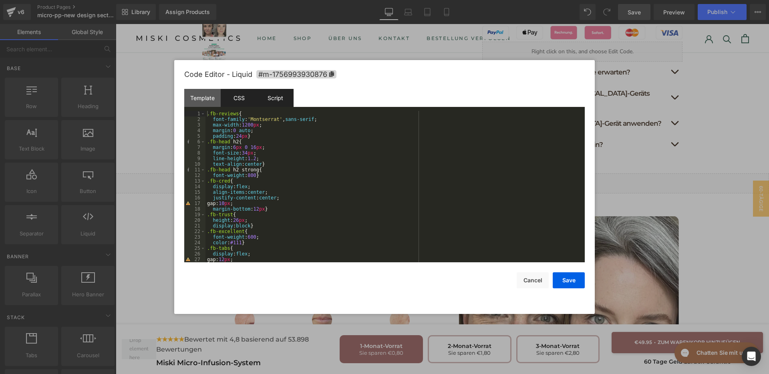
click at [289, 104] on div "Script" at bounding box center [275, 98] width 36 height 18
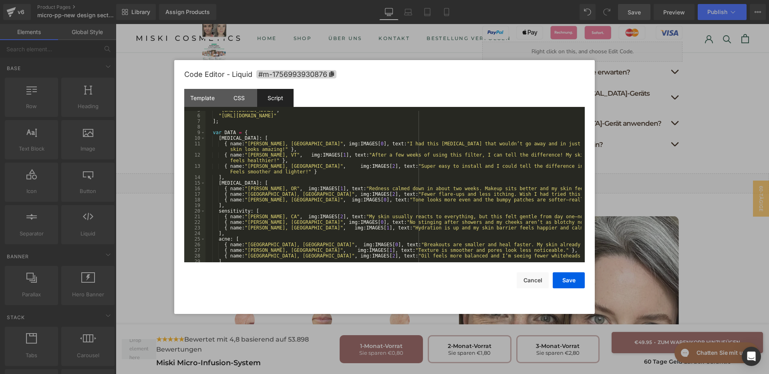
scroll to position [0, 0]
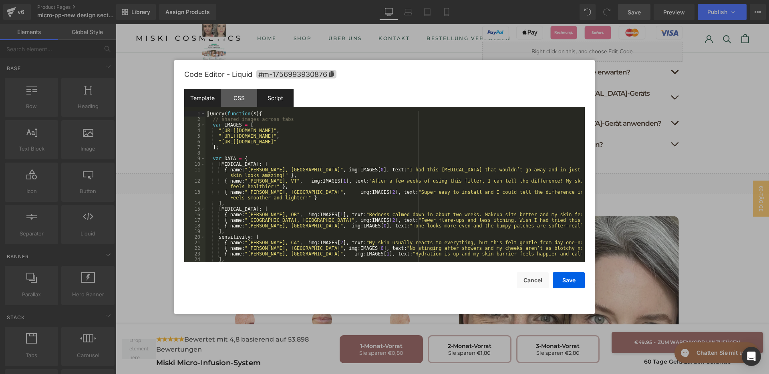
click at [210, 100] on div "Template" at bounding box center [202, 98] width 36 height 18
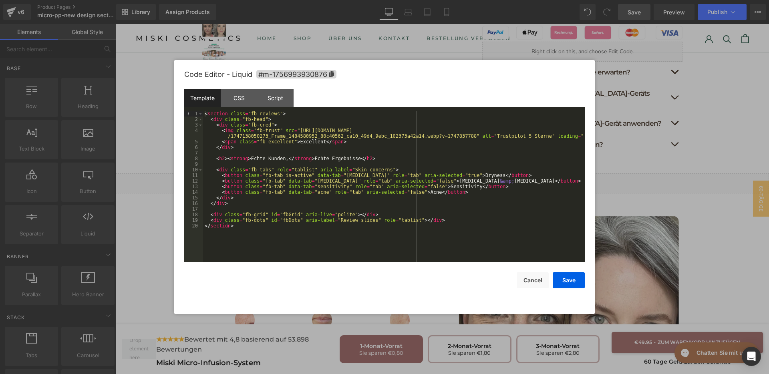
click at [333, 182] on div "< section class = "fb-reviews" > < div class = "fb-head" > < div class = "fb-cr…" at bounding box center [394, 192] width 382 height 163
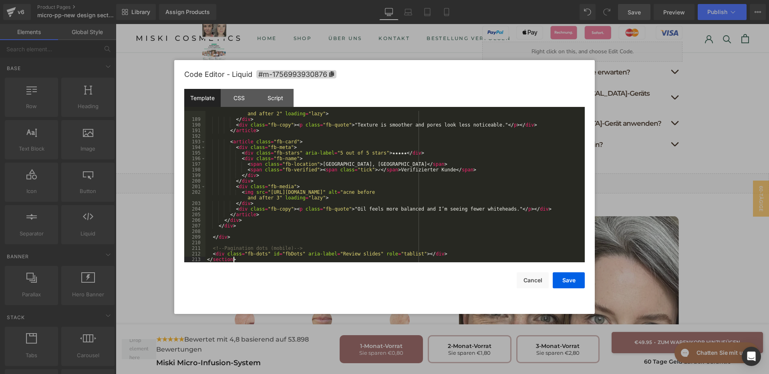
scroll to position [1166, 0]
click at [231, 105] on div "CSS" at bounding box center [239, 98] width 36 height 18
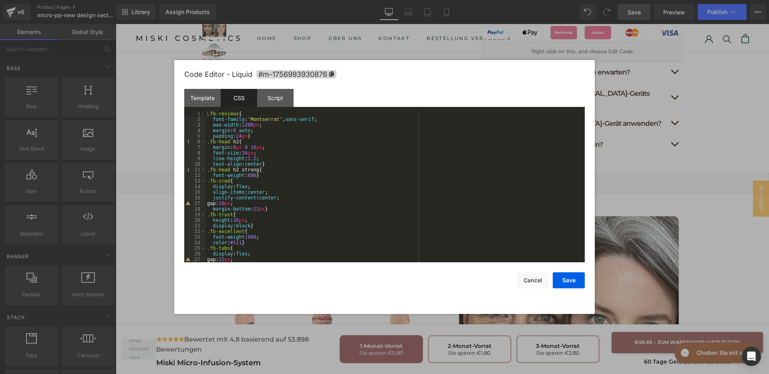
click at [403, 210] on div ".fb-reviews { font-family : ' Montserrat ' , sans-serif ; max-width : 1200 px ;…" at bounding box center [393, 192] width 376 height 163
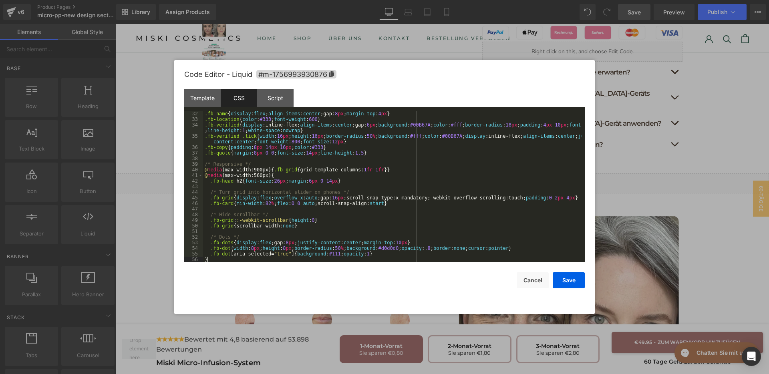
scroll to position [179, 0]
click at [277, 99] on div "Script" at bounding box center [275, 98] width 36 height 18
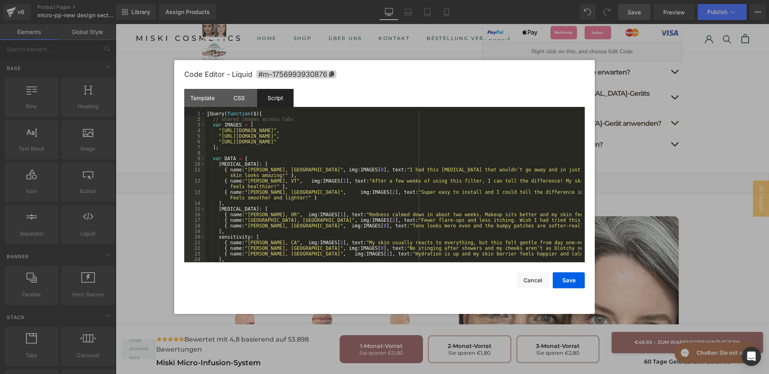
click at [394, 168] on div "jQuery ( function ( $ ) { // shared images across tabs var IMAGES = [ "https://…" at bounding box center [393, 192] width 376 height 163
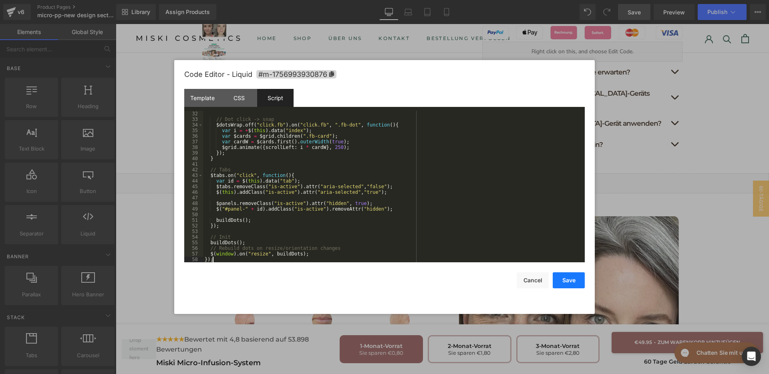
click at [565, 283] on button "Save" at bounding box center [568, 280] width 32 height 16
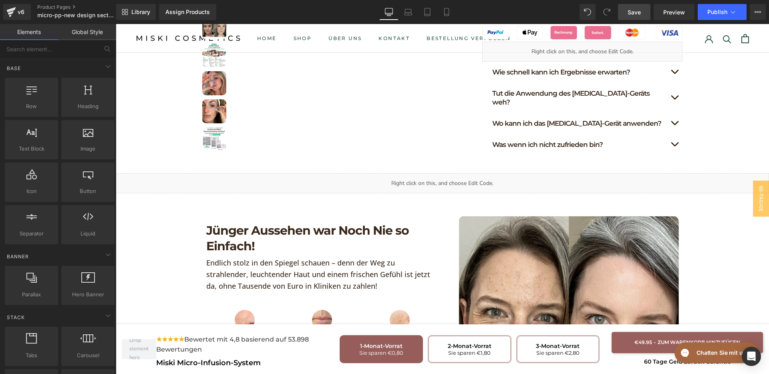
click at [639, 16] on link "Save" at bounding box center [634, 12] width 32 height 16
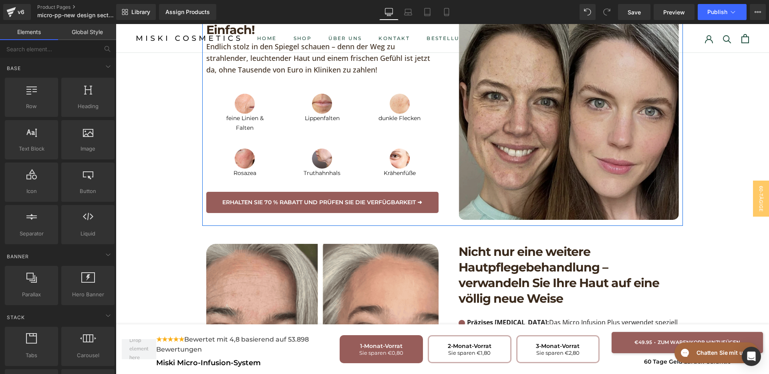
scroll to position [851, 0]
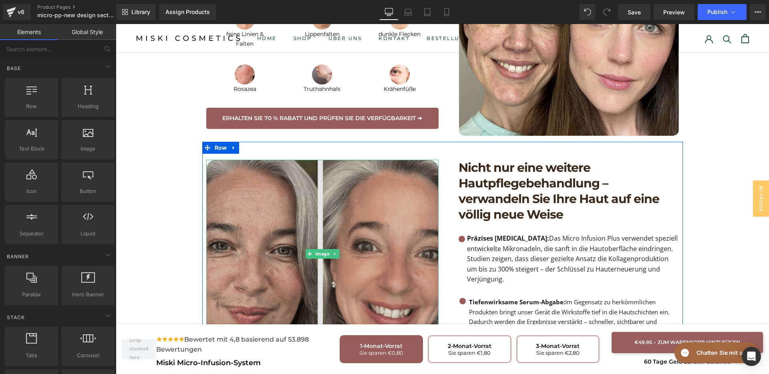
click at [414, 222] on img at bounding box center [322, 254] width 232 height 188
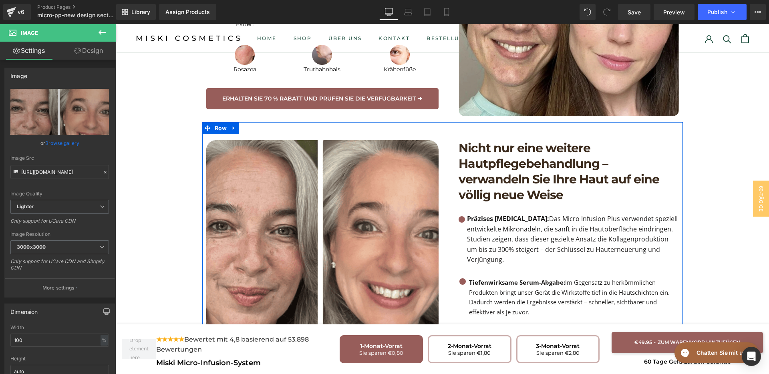
scroll to position [1001, 0]
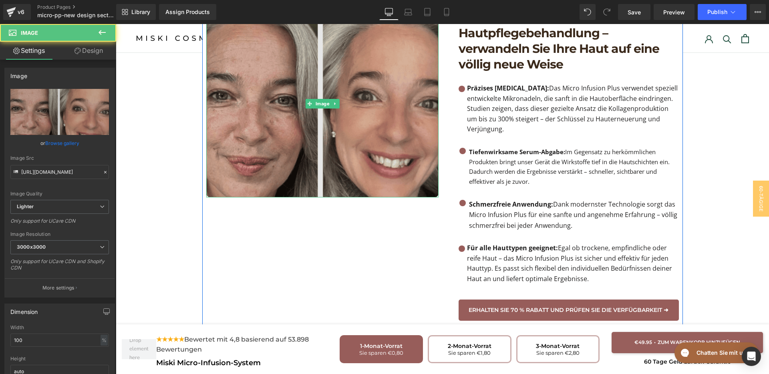
click at [365, 157] on img at bounding box center [322, 104] width 232 height 188
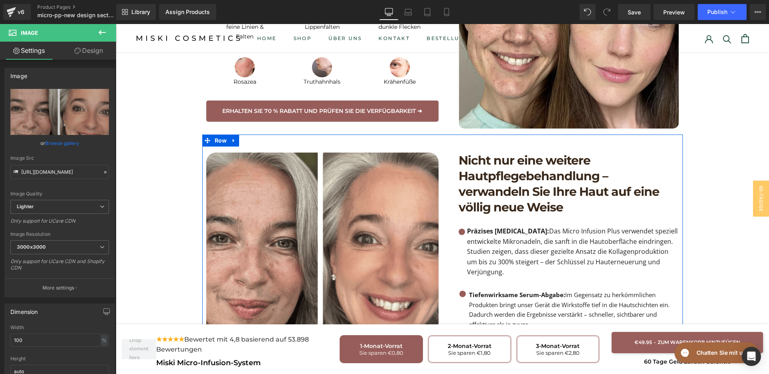
scroll to position [851, 0]
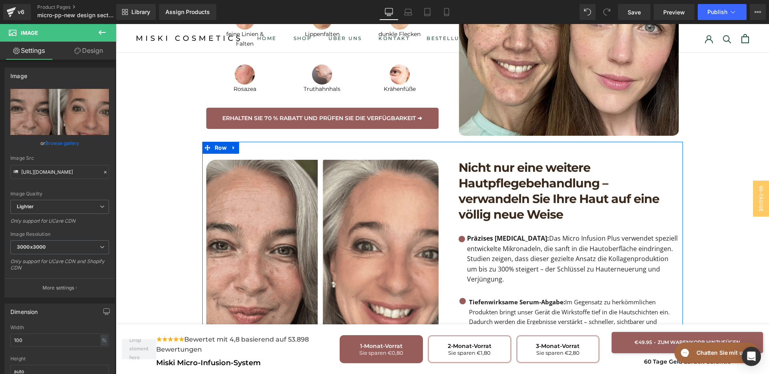
click at [442, 180] on div "Nicht nur eine weitere Hautpflegebehandlung – verwandeln Sie Ihre Haut auf eine…" at bounding box center [562, 315] width 240 height 311
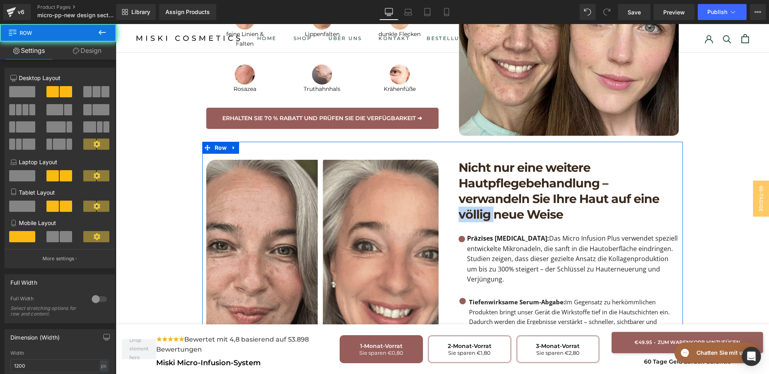
click at [442, 180] on div "Nicht nur eine weitere Hautpflegebehandlung – verwandeln Sie Ihre Haut auf eine…" at bounding box center [562, 315] width 240 height 311
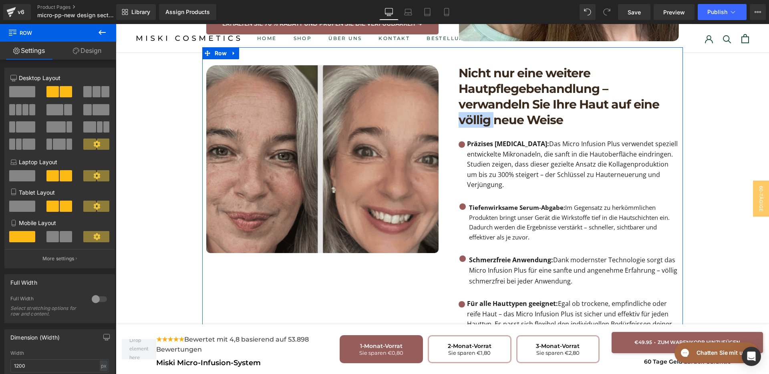
scroll to position [951, 0]
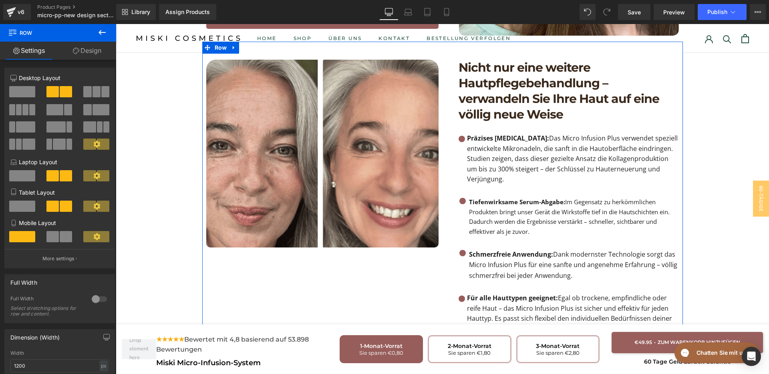
click at [373, 265] on div "Image" at bounding box center [322, 215] width 240 height 311
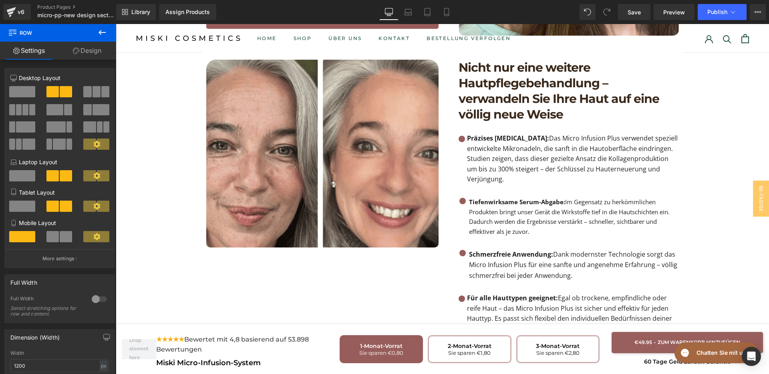
click at [102, 31] on icon at bounding box center [102, 33] width 10 height 10
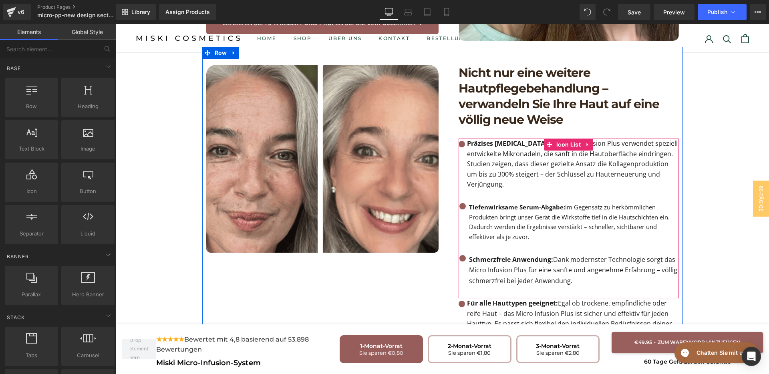
scroll to position [901, 0]
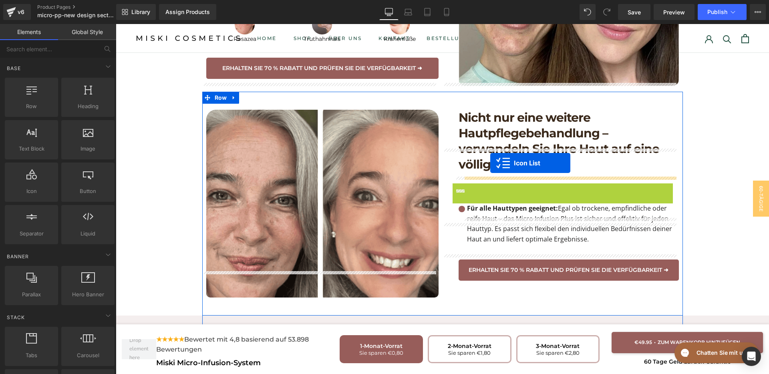
drag, startPoint x: 546, startPoint y: 160, endPoint x: 490, endPoint y: 163, distance: 56.1
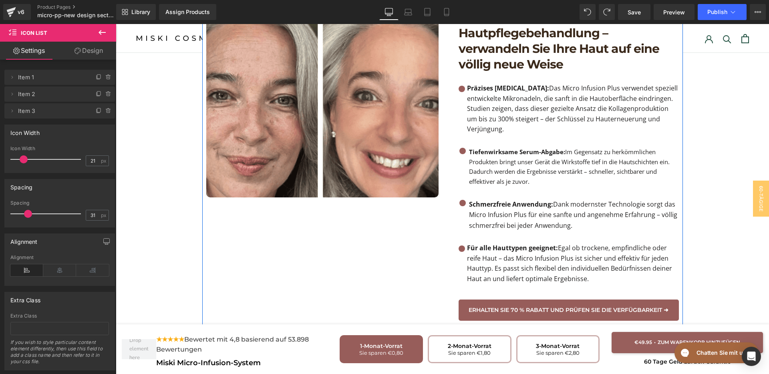
scroll to position [951, 0]
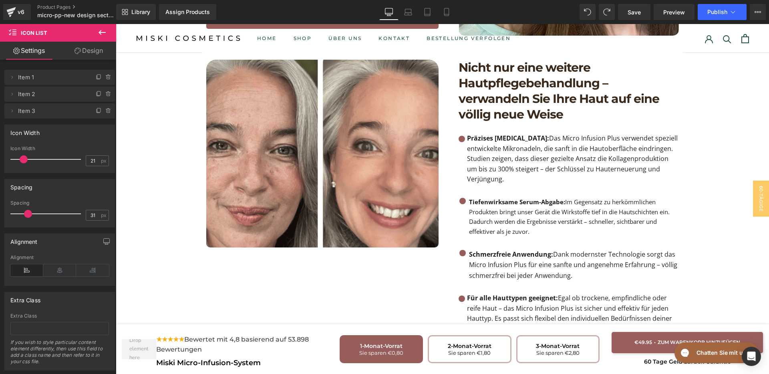
click at [93, 32] on button at bounding box center [102, 33] width 28 height 18
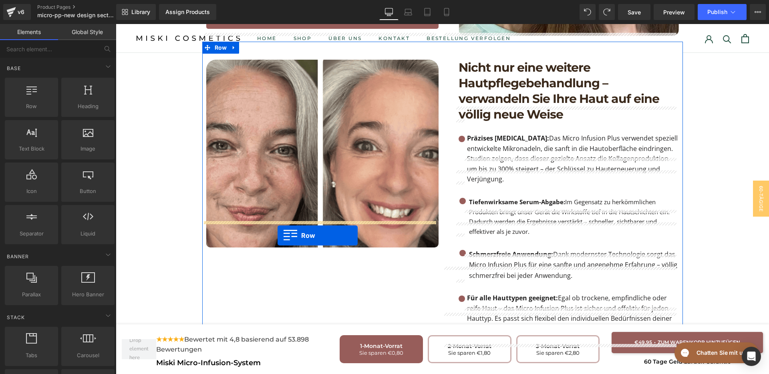
drag, startPoint x: 132, startPoint y: 129, endPoint x: 278, endPoint y: 236, distance: 180.8
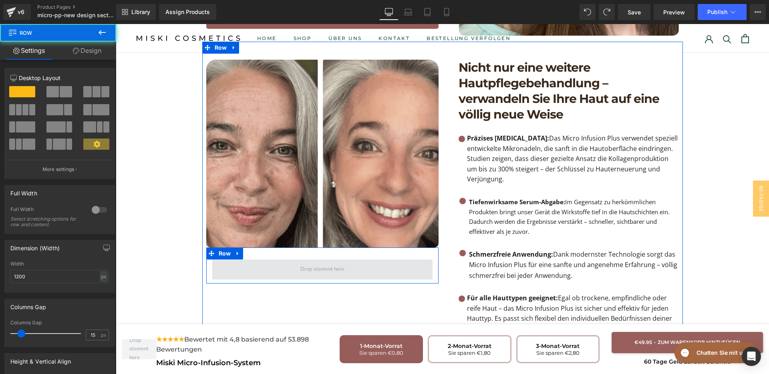
click at [306, 263] on span at bounding box center [322, 269] width 50 height 12
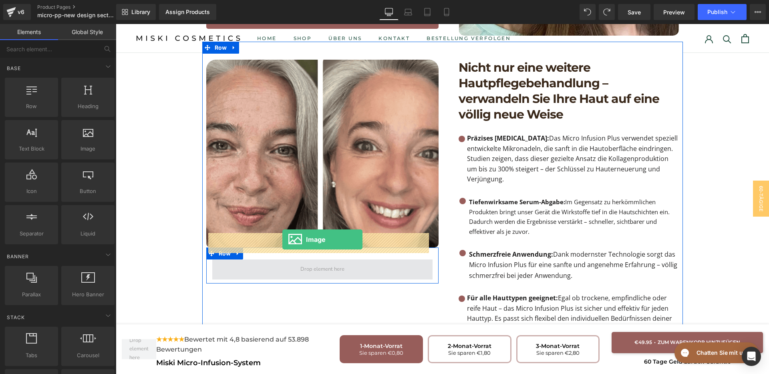
drag, startPoint x: 159, startPoint y: 180, endPoint x: 282, endPoint y: 239, distance: 136.6
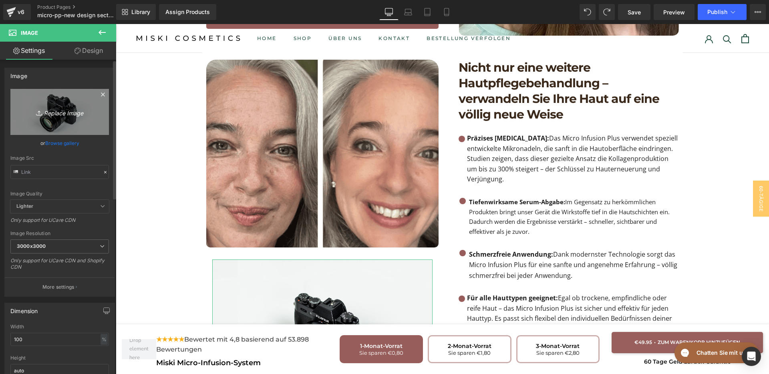
click at [40, 121] on link "Replace Image" at bounding box center [59, 112] width 98 height 46
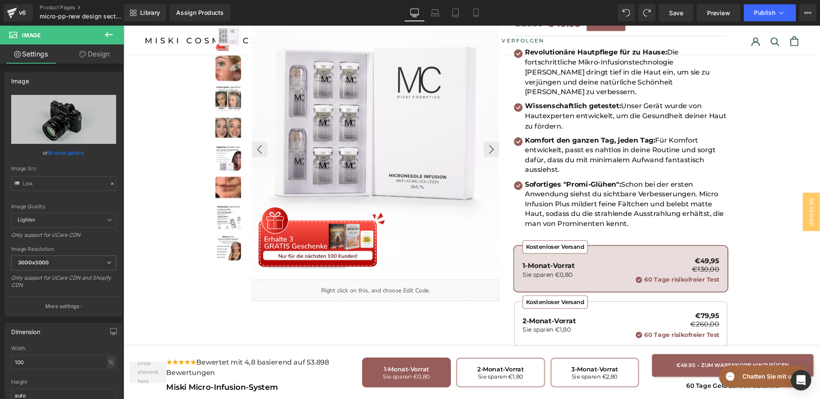
scroll to position [0, 0]
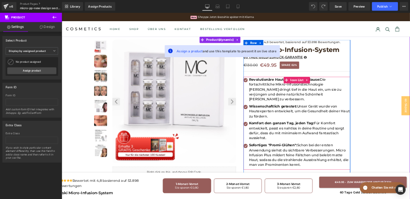
scroll to position [177, 0]
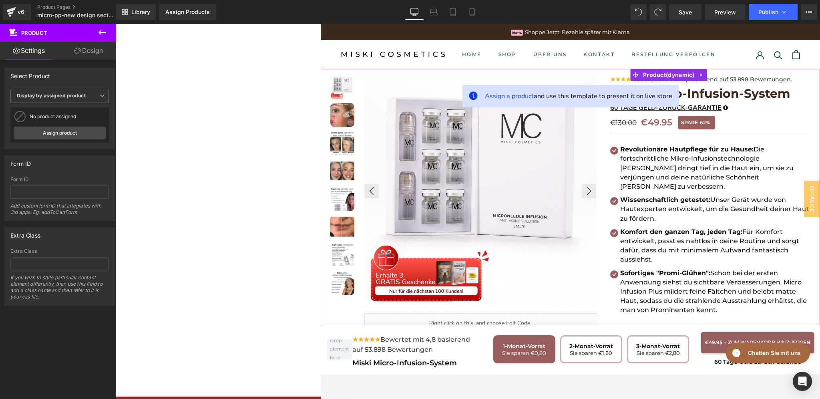
click at [756, 52] on div at bounding box center [778, 54] width 44 height 9
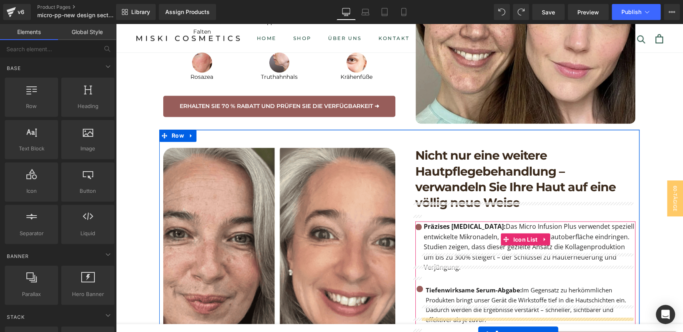
scroll to position [916, 0]
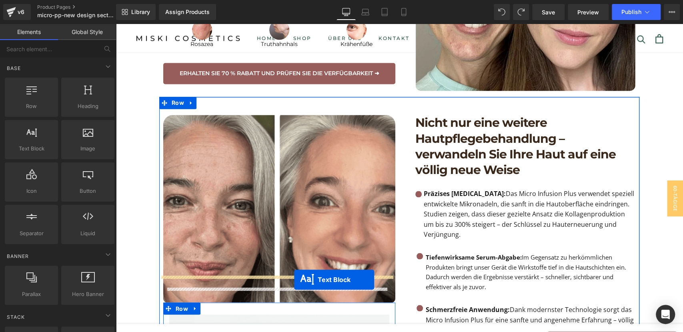
drag, startPoint x: 515, startPoint y: 88, endPoint x: 294, endPoint y: 280, distance: 292.6
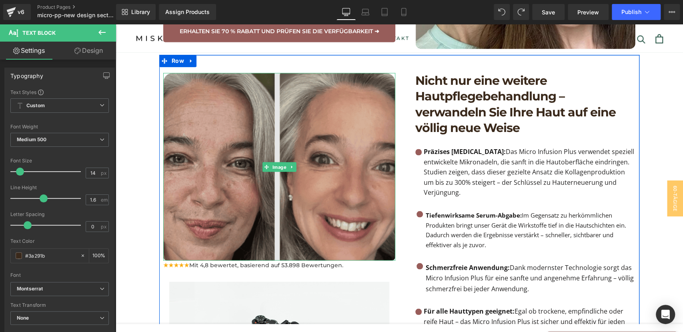
scroll to position [984, 0]
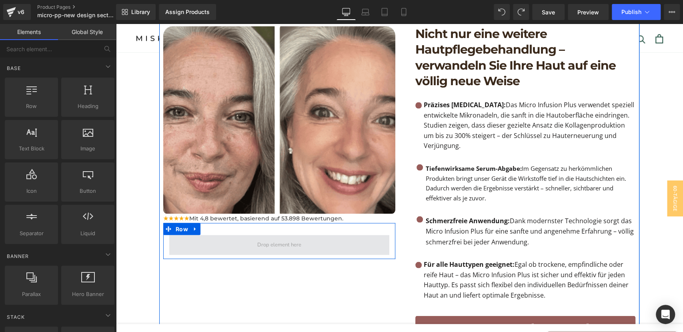
drag, startPoint x: 297, startPoint y: 219, endPoint x: 439, endPoint y: 256, distance: 146.5
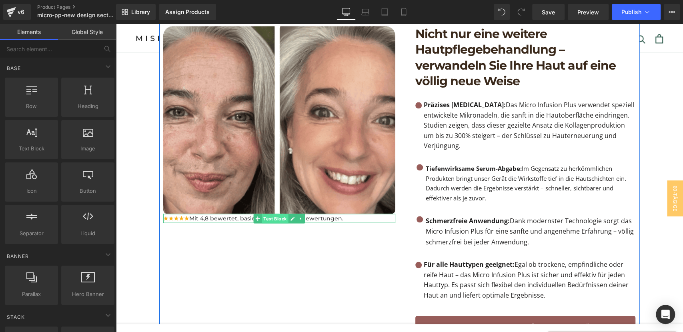
click at [275, 214] on span "Text Block" at bounding box center [275, 219] width 26 height 10
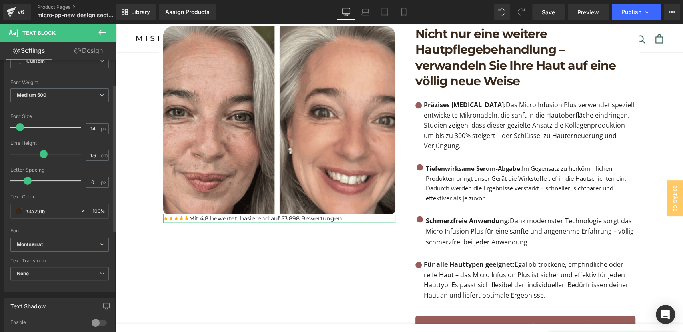
scroll to position [222, 0]
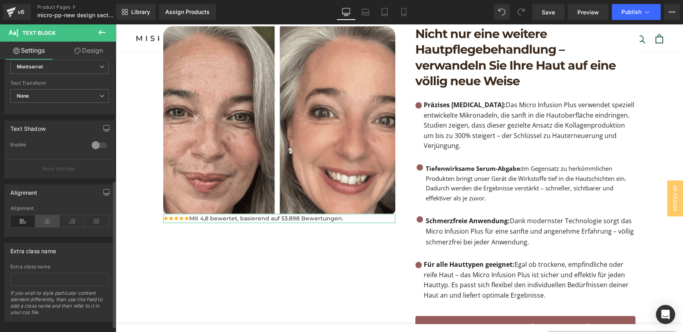
click at [48, 223] on icon at bounding box center [47, 221] width 25 height 12
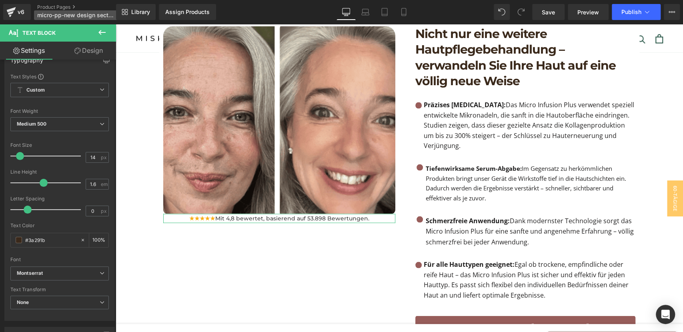
scroll to position [0, 0]
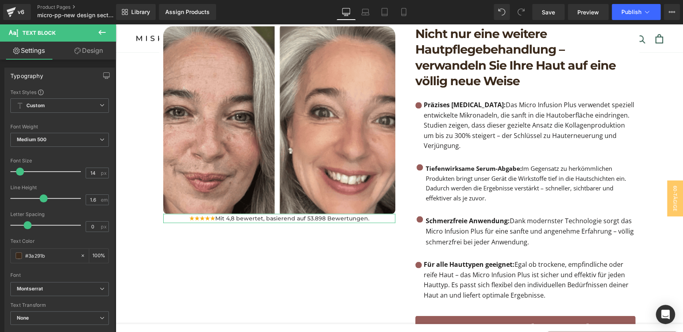
click at [91, 51] on link "Design" at bounding box center [89, 51] width 58 height 18
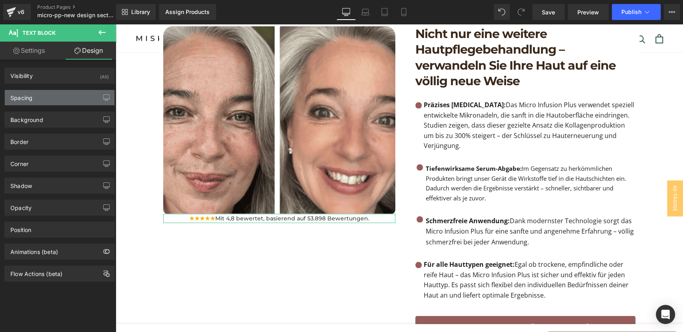
click at [39, 97] on div "Spacing" at bounding box center [60, 97] width 110 height 15
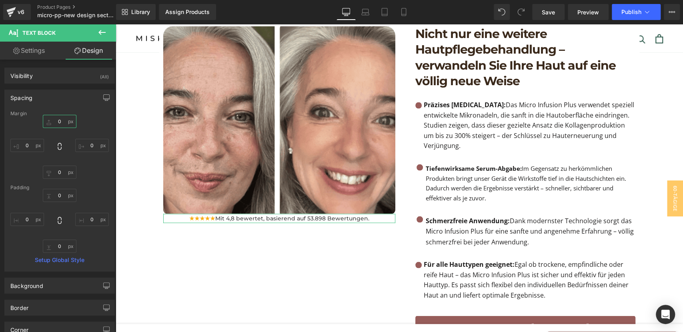
click at [58, 123] on input "text" at bounding box center [60, 121] width 34 height 13
type input "20p"
type input "x"
type input "20"
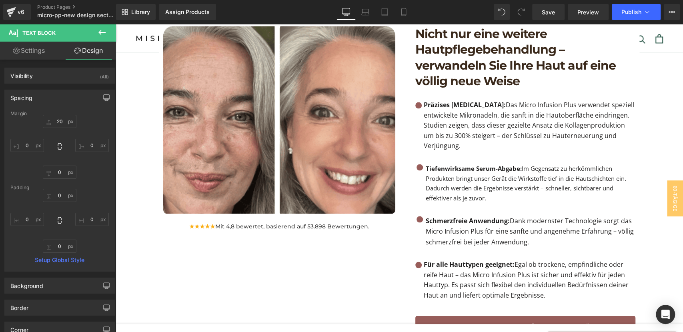
drag, startPoint x: 100, startPoint y: 36, endPoint x: 31, endPoint y: 26, distance: 70.4
click at [100, 36] on icon at bounding box center [102, 33] width 10 height 10
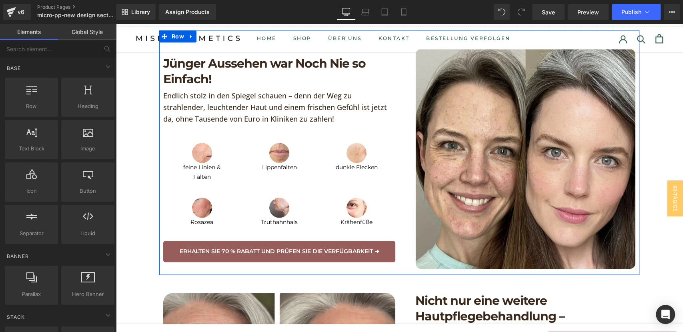
scroll to position [495, 0]
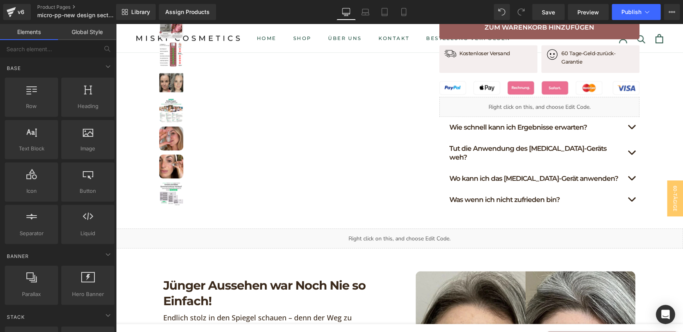
click at [377, 229] on div "Liquid" at bounding box center [400, 239] width 568 height 20
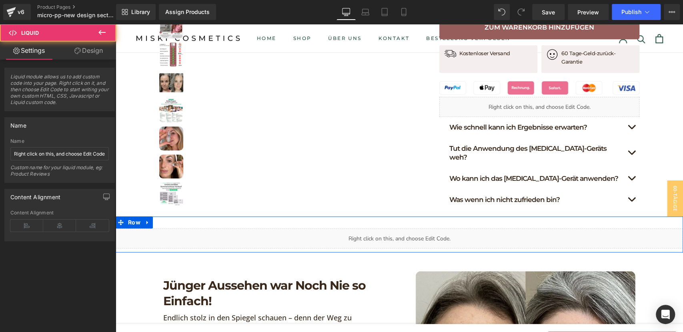
click at [405, 229] on div "Liquid" at bounding box center [400, 239] width 568 height 20
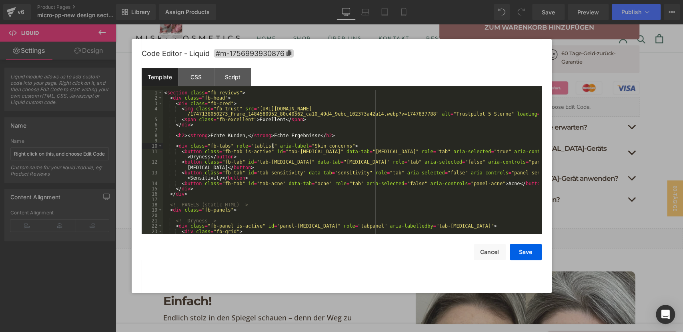
click at [272, 148] on div "< section class = "fb-reviews" > < div class = "fb-head" > < div class = "fb-cr…" at bounding box center [351, 167] width 376 height 155
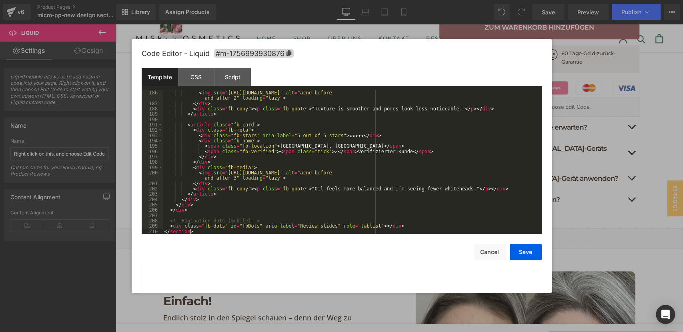
scroll to position [1094, 0]
click at [203, 78] on div "CSS" at bounding box center [196, 77] width 36 height 18
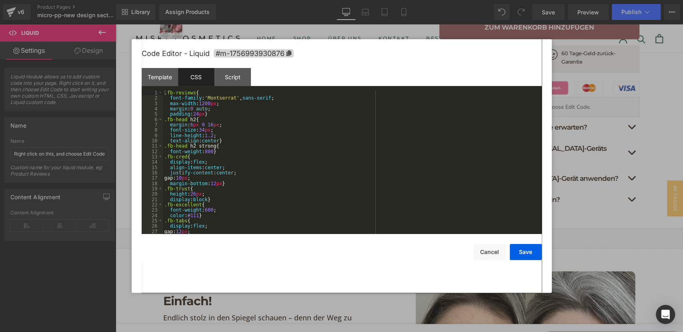
click at [332, 170] on div ".fb-reviews { font-family : ' Montserrat ' , sans-serif ; max-width : 1200 px ;…" at bounding box center [351, 167] width 376 height 155
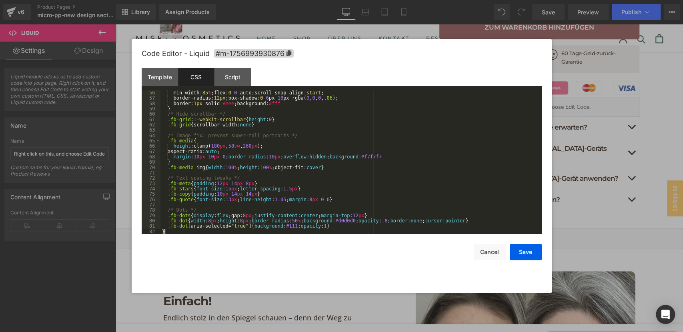
scroll to position [309, 0]
click at [322, 204] on div "min-width : 85 % ; flex : 0 0 auto ;scroll-snap-align: start ; border-radius : …" at bounding box center [350, 167] width 378 height 155
click at [233, 71] on div "Script" at bounding box center [233, 77] width 36 height 18
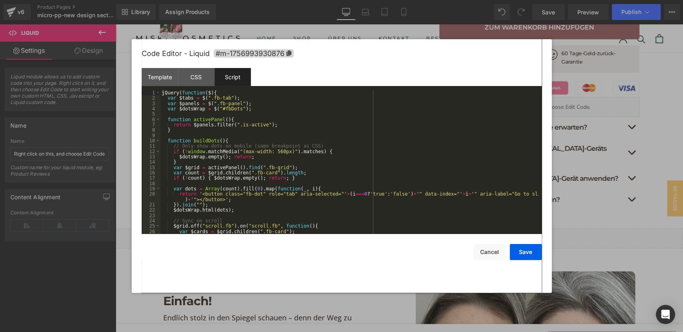
click at [303, 185] on div "jQuery ( function ( $ ) { var $tabs = $ ( ".fb-tab" ) ; var $panels = $ ( ".fb-…" at bounding box center [350, 167] width 378 height 155
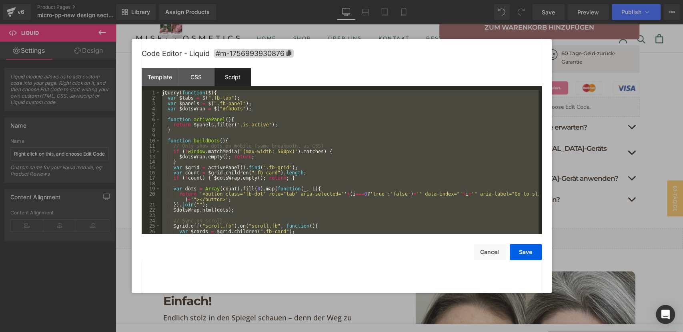
scroll to position [149, 0]
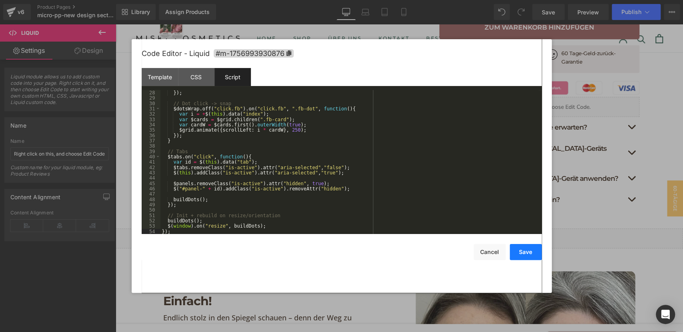
click at [522, 251] on button "Save" at bounding box center [526, 252] width 32 height 16
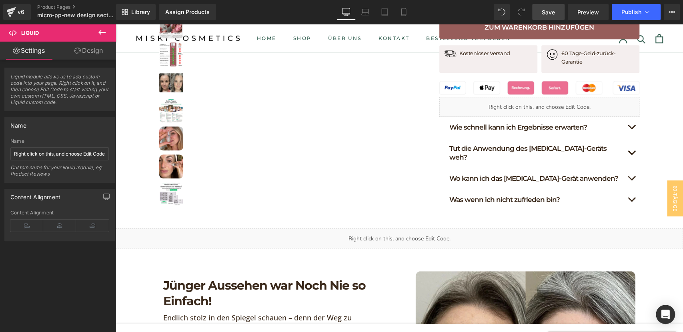
click at [541, 18] on link "Save" at bounding box center [548, 12] width 32 height 16
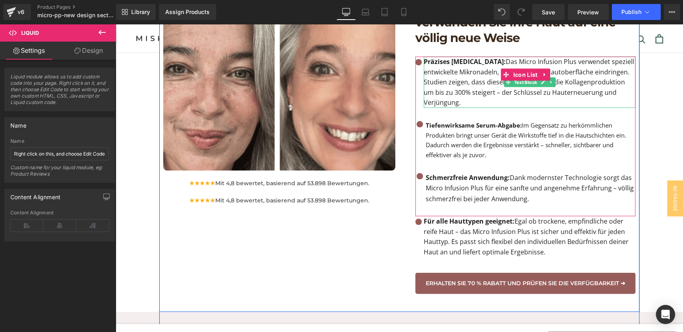
scroll to position [1029, 0]
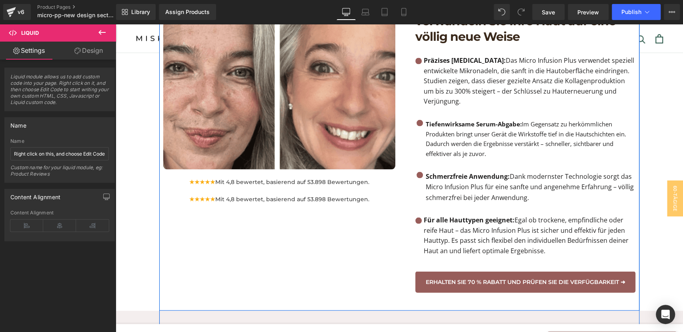
click at [342, 195] on div "★★★★★ Mit 4,8 bewertet, basierend auf 53.898 Bewertungen. Text Block" at bounding box center [279, 199] width 232 height 9
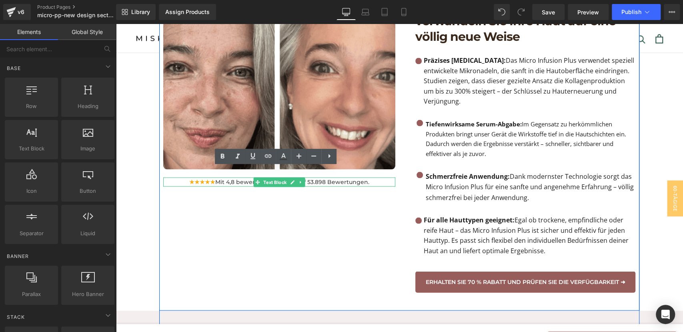
click at [351, 178] on span "Mit 4,8 bewertet, basierend auf 53.898 Bewertungen." at bounding box center [292, 181] width 154 height 7
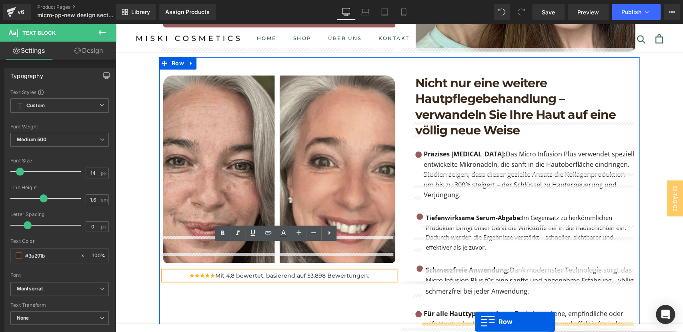
scroll to position [976, 0]
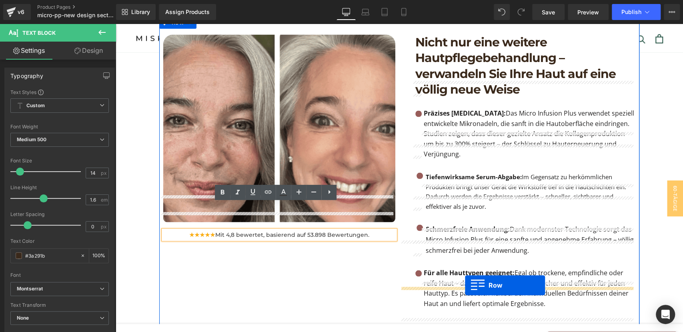
drag, startPoint x: 165, startPoint y: 155, endPoint x: 465, endPoint y: 285, distance: 327.2
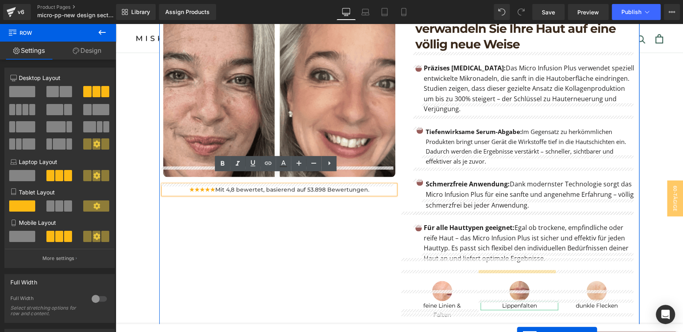
scroll to position [1070, 0]
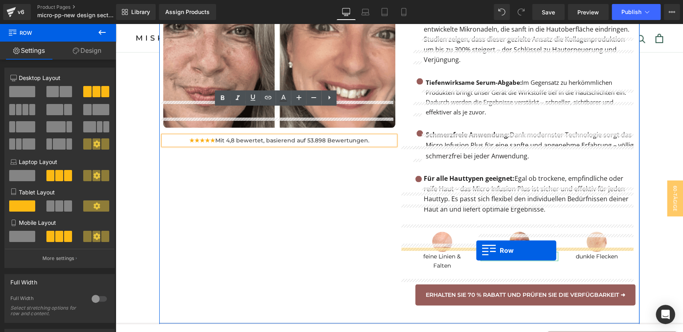
drag, startPoint x: 163, startPoint y: 235, endPoint x: 630, endPoint y: 237, distance: 467.2
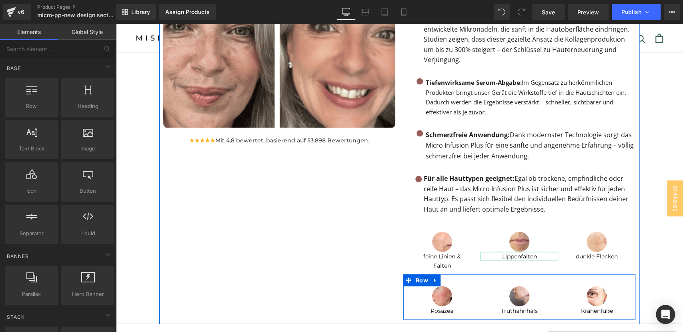
click at [299, 215] on div "Image ★★★★★ Mit 4,8 bewertet, basierend auf 53.898 Bewertungen. Text Block" at bounding box center [279, 145] width 240 height 411
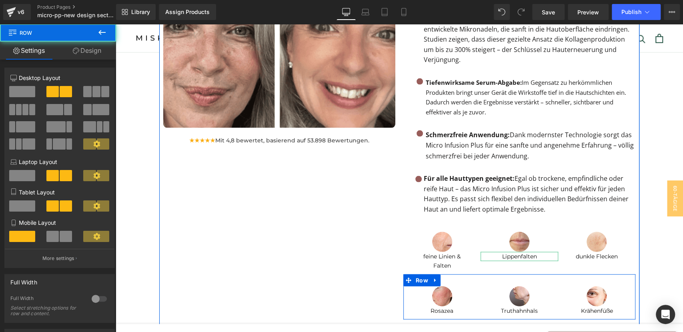
click at [313, 258] on div "Image ★★★★★ Mit 4,8 bewertet, basierend auf 53.898 Bewertungen. Text Block" at bounding box center [279, 145] width 240 height 411
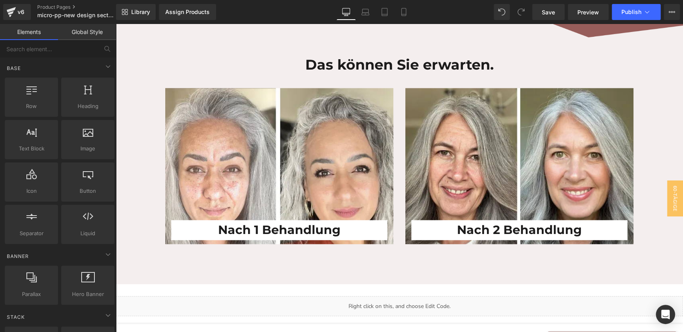
scroll to position [2761, 0]
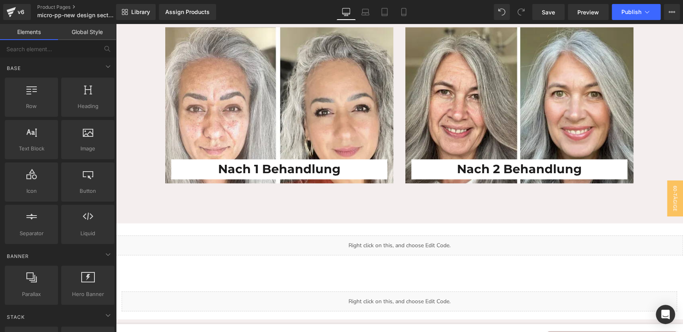
click at [343, 235] on div "Liquid" at bounding box center [400, 245] width 568 height 20
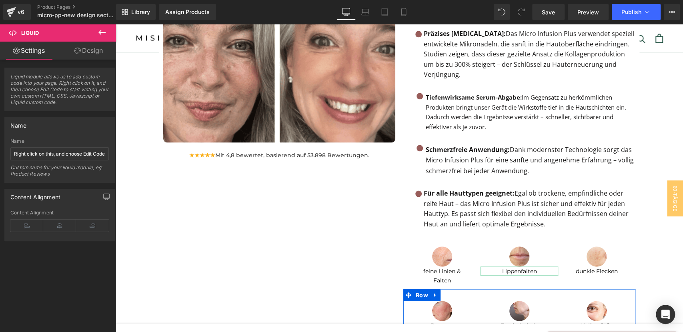
scroll to position [1204, 0]
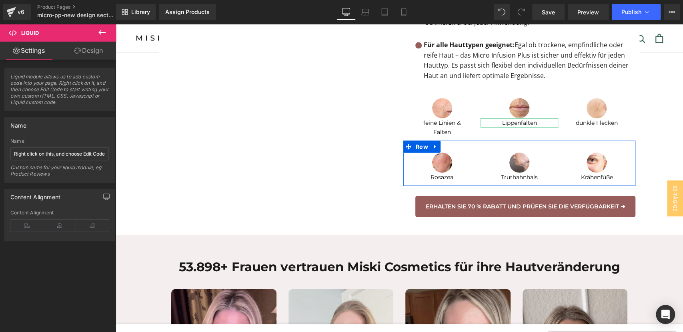
click at [96, 30] on button at bounding box center [102, 33] width 28 height 18
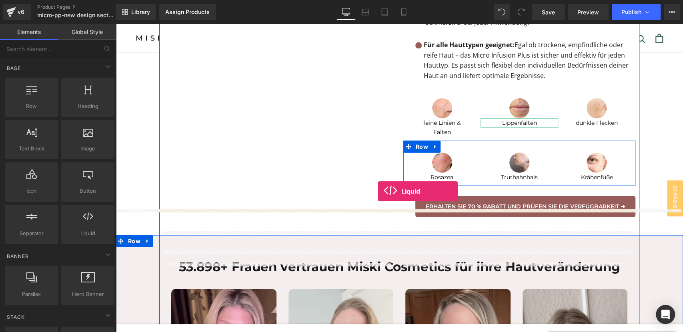
drag, startPoint x: 249, startPoint y: 235, endPoint x: 378, endPoint y: 191, distance: 136.0
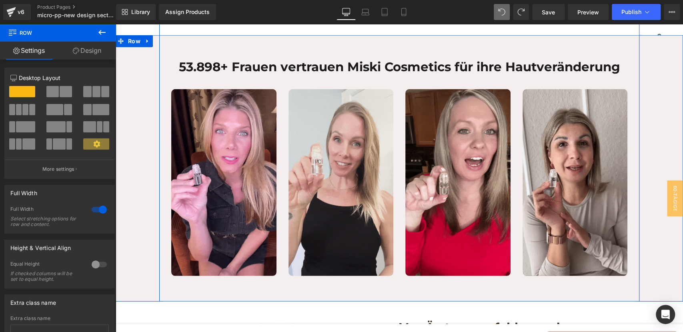
scroll to position [1470, 0]
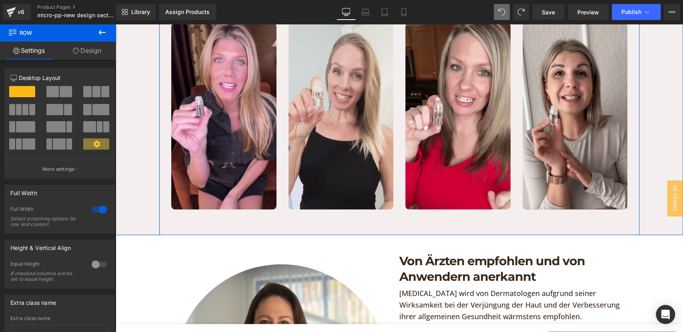
click at [150, 128] on div "53.898+ Frauen vertrauen Miski Cosmetics für ihre Hautveränderung Heading Image…" at bounding box center [400, 102] width 568 height 267
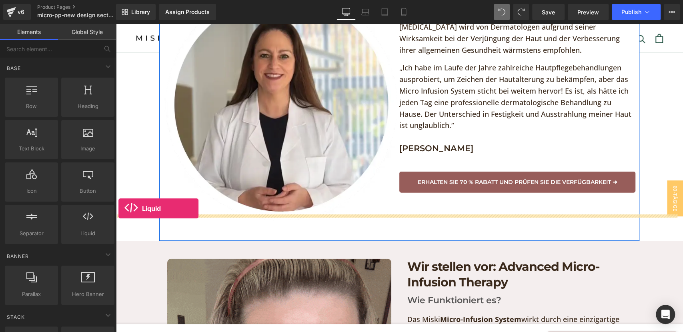
drag, startPoint x: 262, startPoint y: 205, endPoint x: 118, endPoint y: 209, distance: 143.4
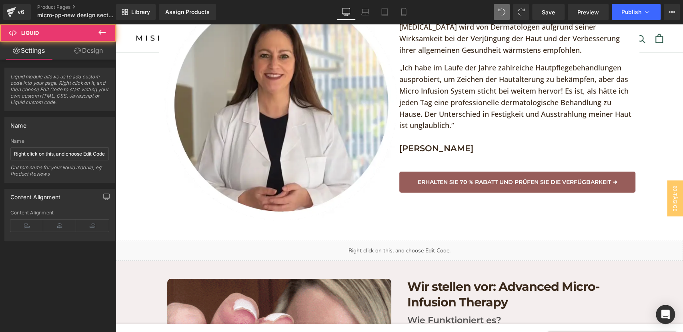
click at [431, 241] on div "Liquid" at bounding box center [400, 251] width 568 height 20
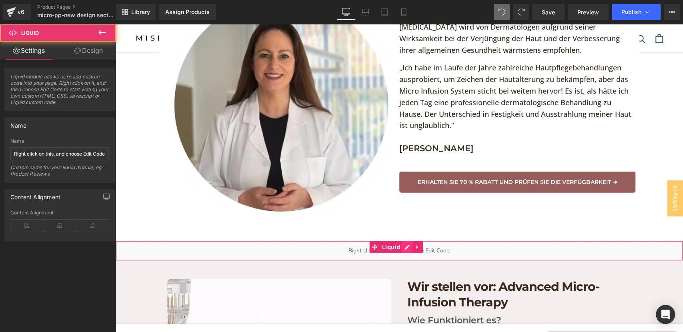
click at [405, 241] on div "Liquid" at bounding box center [400, 251] width 568 height 20
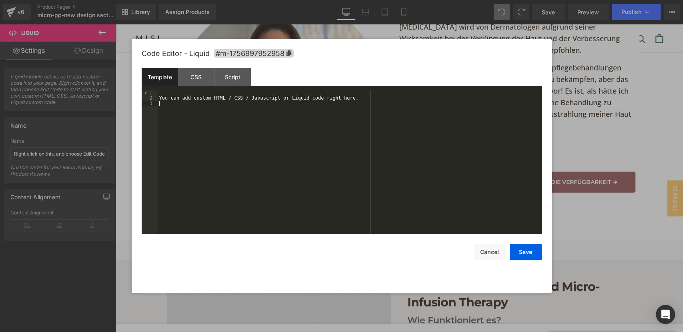
click at [291, 149] on div "You can add custom HTML / CSS / Javascript or Liquid code right here." at bounding box center [350, 167] width 384 height 155
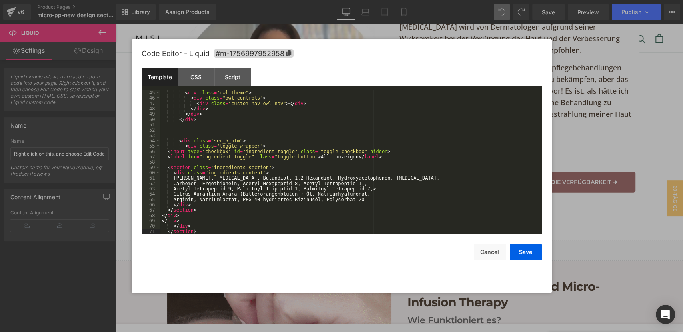
scroll to position [267, 0]
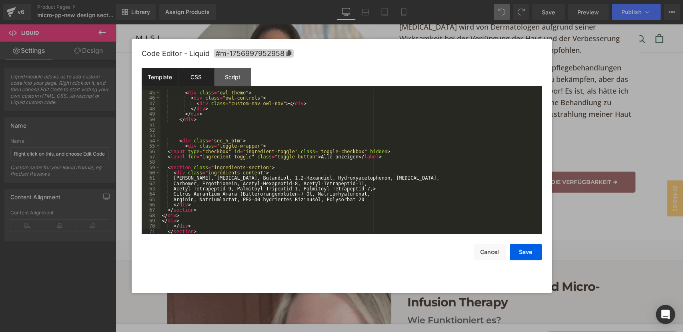
click at [203, 84] on div "CSS" at bounding box center [196, 77] width 36 height 18
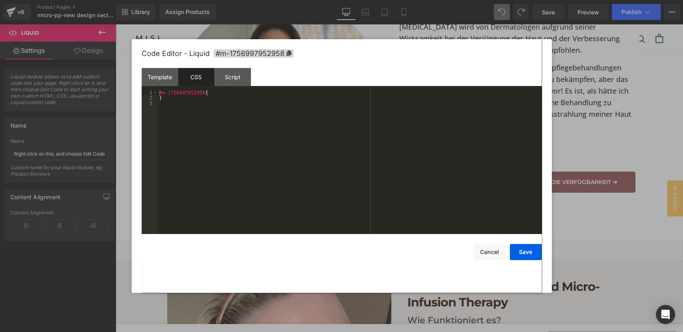
click at [307, 146] on div "#m-1756997952958 { }" at bounding box center [350, 167] width 384 height 155
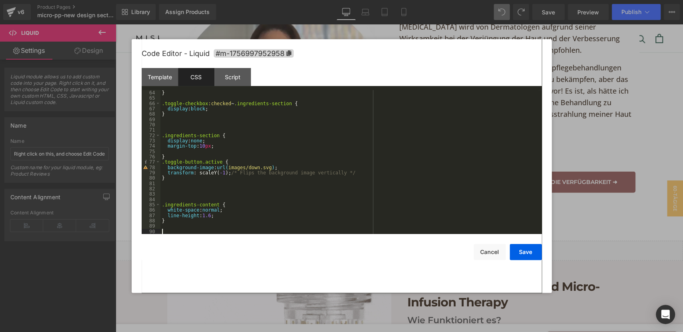
scroll to position [336, 0]
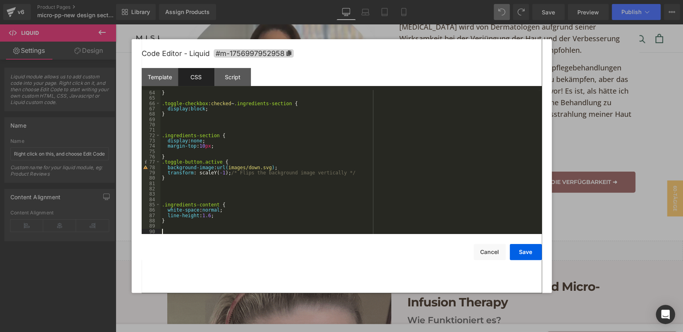
paste textarea
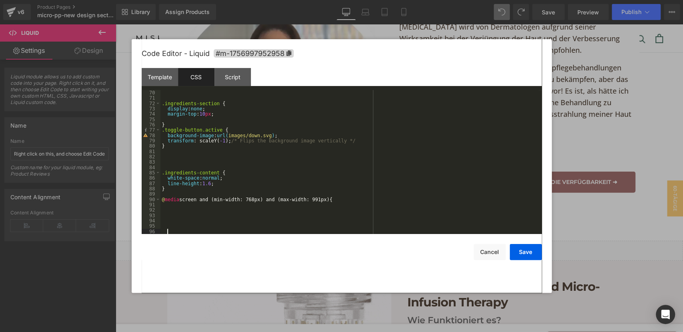
scroll to position [374, 0]
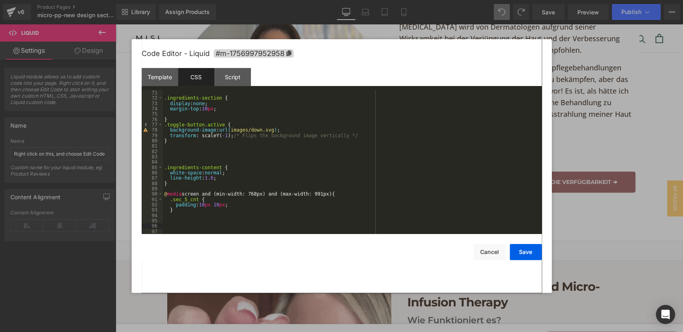
paste textarea
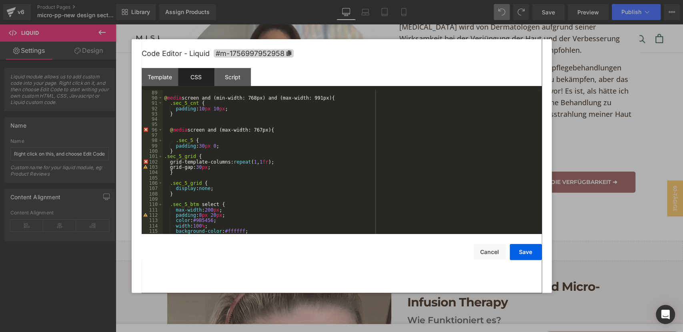
scroll to position [443, 0]
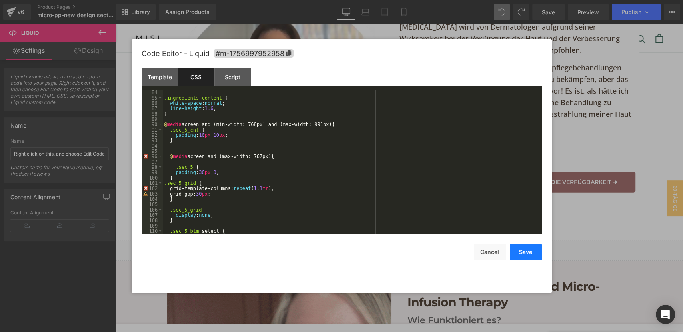
click at [519, 254] on button "Save" at bounding box center [526, 252] width 32 height 16
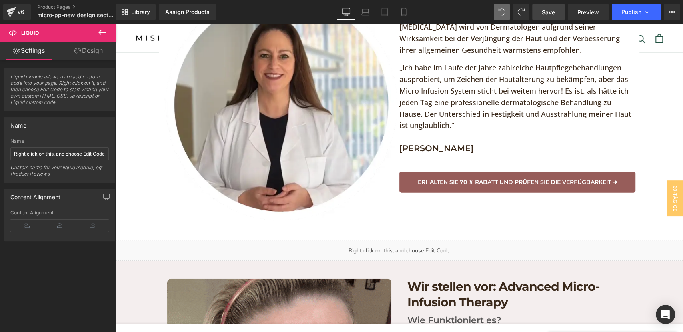
click at [545, 13] on span "Save" at bounding box center [548, 12] width 13 height 8
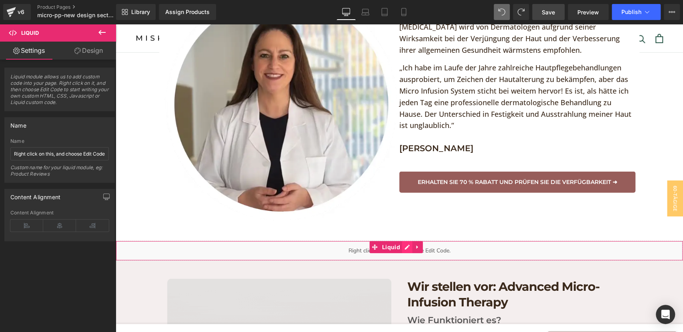
click at [410, 241] on div "Liquid" at bounding box center [400, 251] width 568 height 20
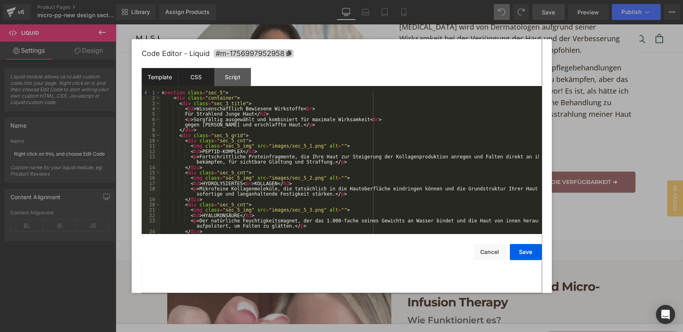
click at [203, 78] on div "CSS" at bounding box center [196, 77] width 36 height 18
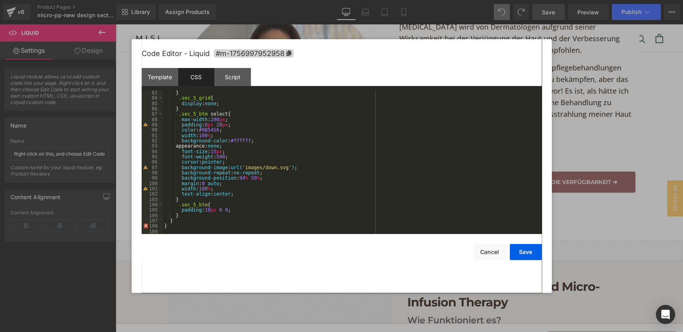
scroll to position [438, 0]
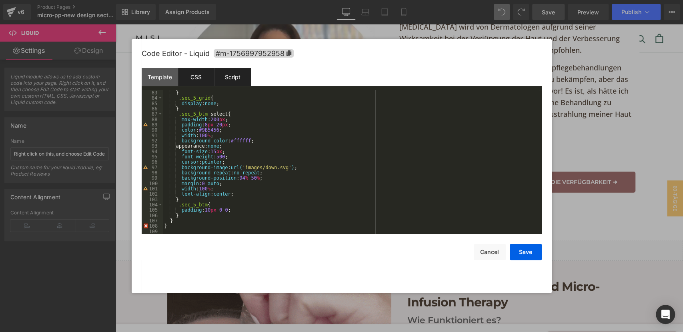
click at [232, 77] on div "Script" at bounding box center [233, 77] width 36 height 18
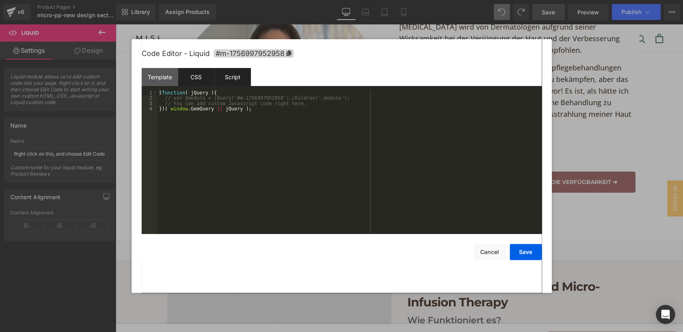
click at [199, 71] on div "CSS" at bounding box center [196, 77] width 36 height 18
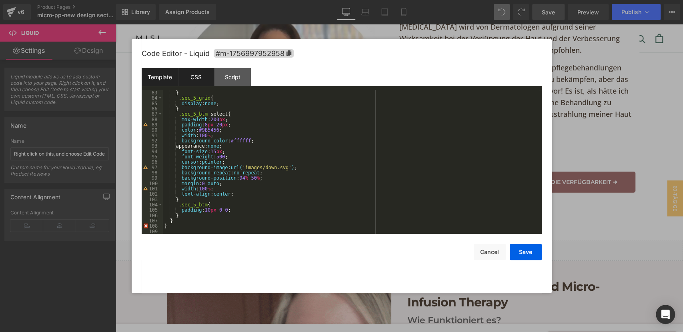
click at [163, 78] on div "Template" at bounding box center [160, 77] width 36 height 18
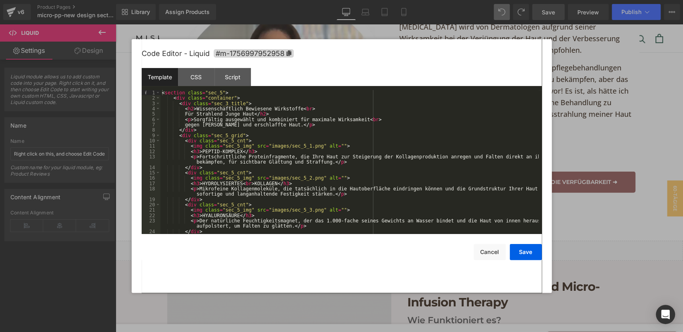
scroll to position [0, 0]
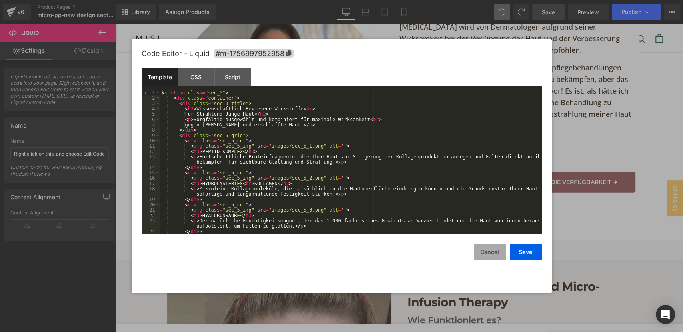
click at [485, 257] on button "Cancel" at bounding box center [490, 252] width 32 height 16
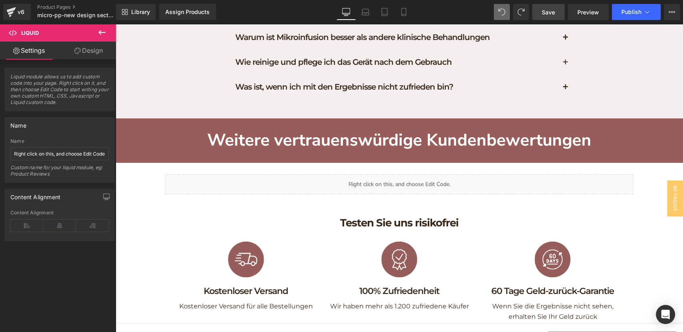
scroll to position [3514, 0]
